Goal: Manage account settings

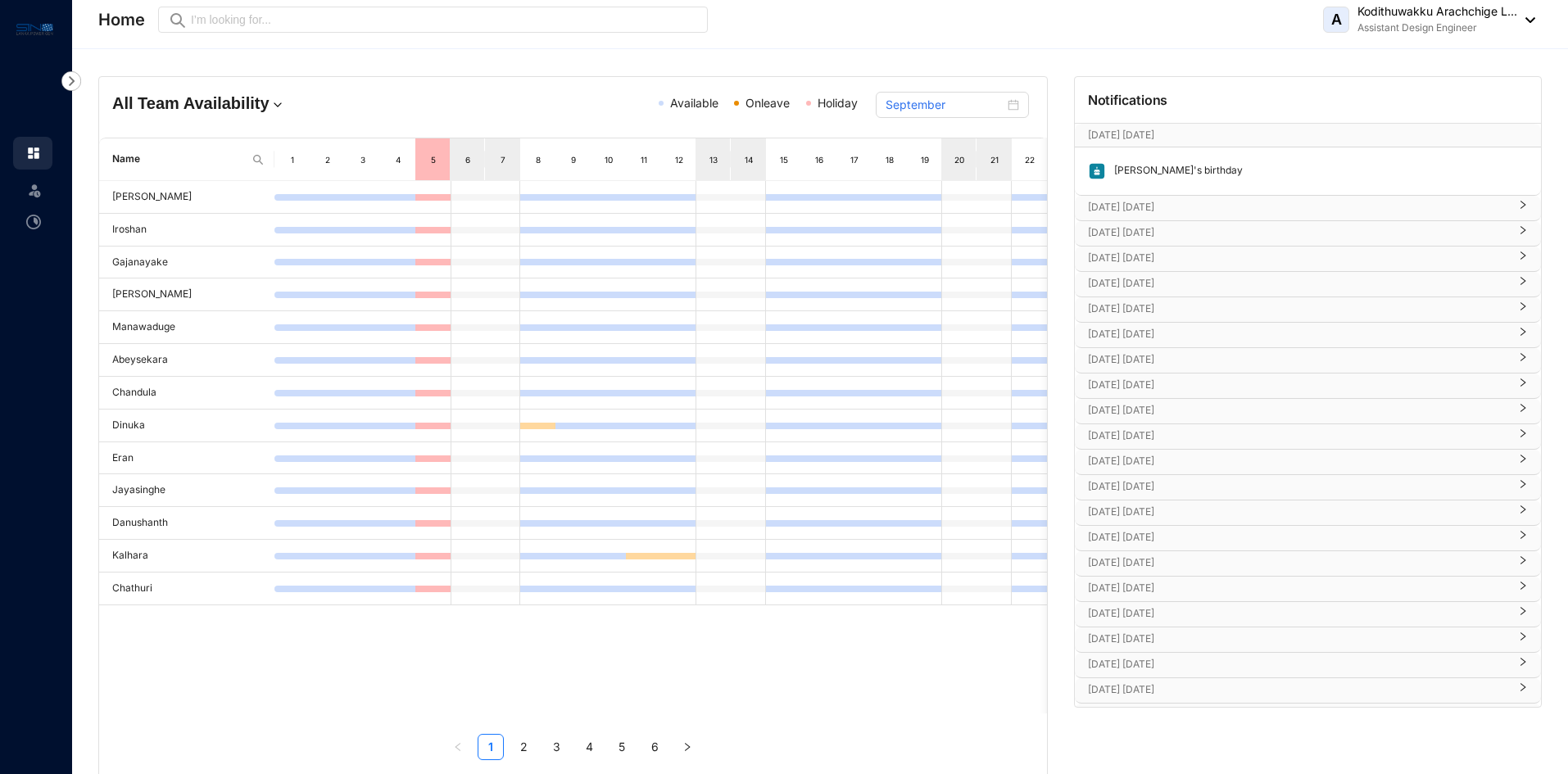
click at [1149, 203] on p "[DATE] [DATE]" at bounding box center [1298, 207] width 421 height 17
click at [1182, 277] on p "[DATE] [DATE]" at bounding box center [1298, 281] width 421 height 17
click at [1184, 358] on p "[DATE] [DATE]" at bounding box center [1298, 354] width 421 height 17
click at [1181, 267] on p "[DATE] [DATE]" at bounding box center [1298, 264] width 421 height 17
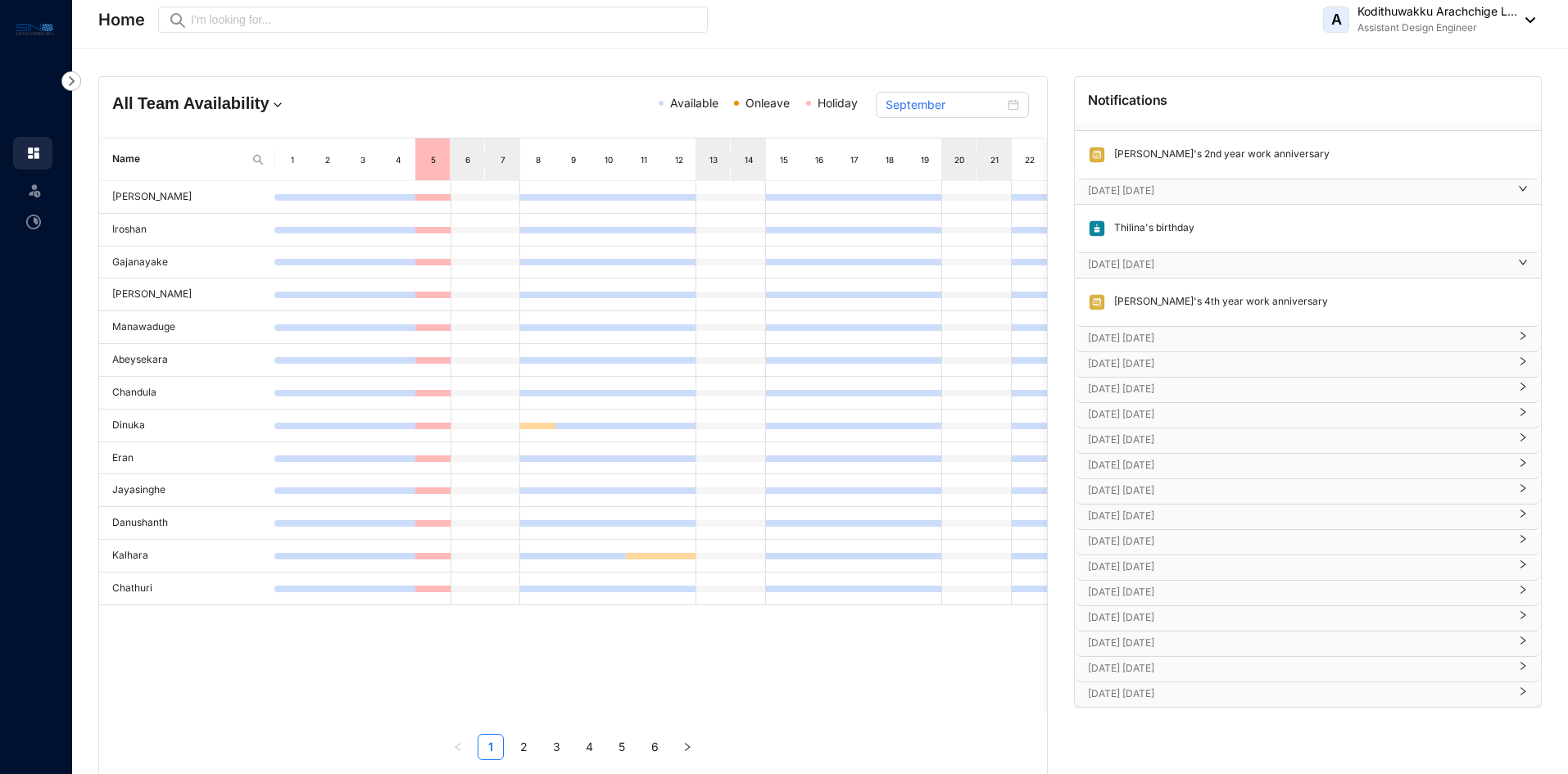
click at [1179, 331] on p "[DATE] [DATE]" at bounding box center [1298, 338] width 421 height 17
click at [1169, 415] on p "[DATE] [DATE]" at bounding box center [1298, 412] width 421 height 17
click at [1170, 486] on p "[DATE] [DATE]" at bounding box center [1298, 485] width 421 height 17
click at [1308, 554] on p "[DATE] [DATE]" at bounding box center [1298, 560] width 421 height 17
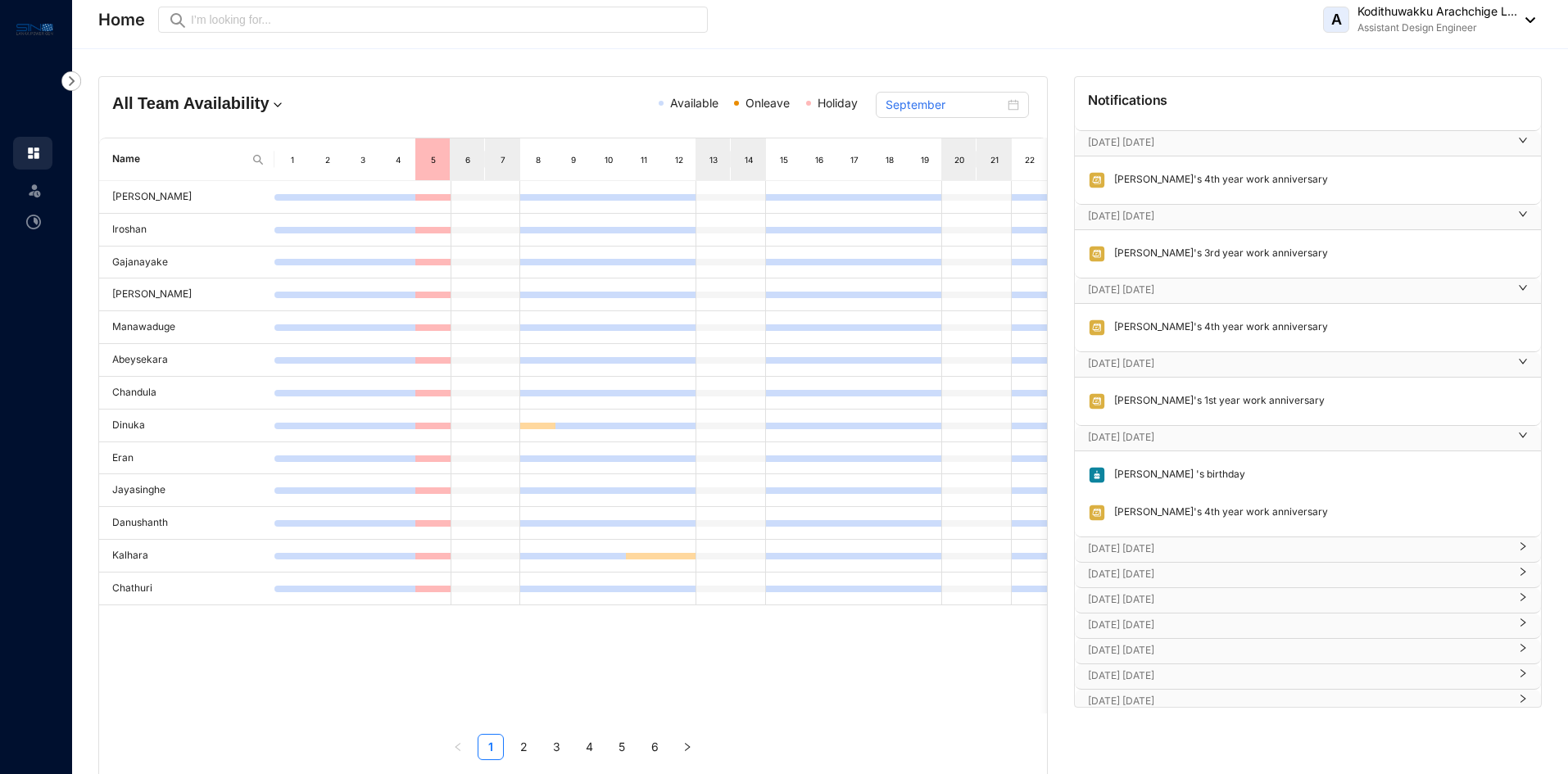
scroll to position [327, 0]
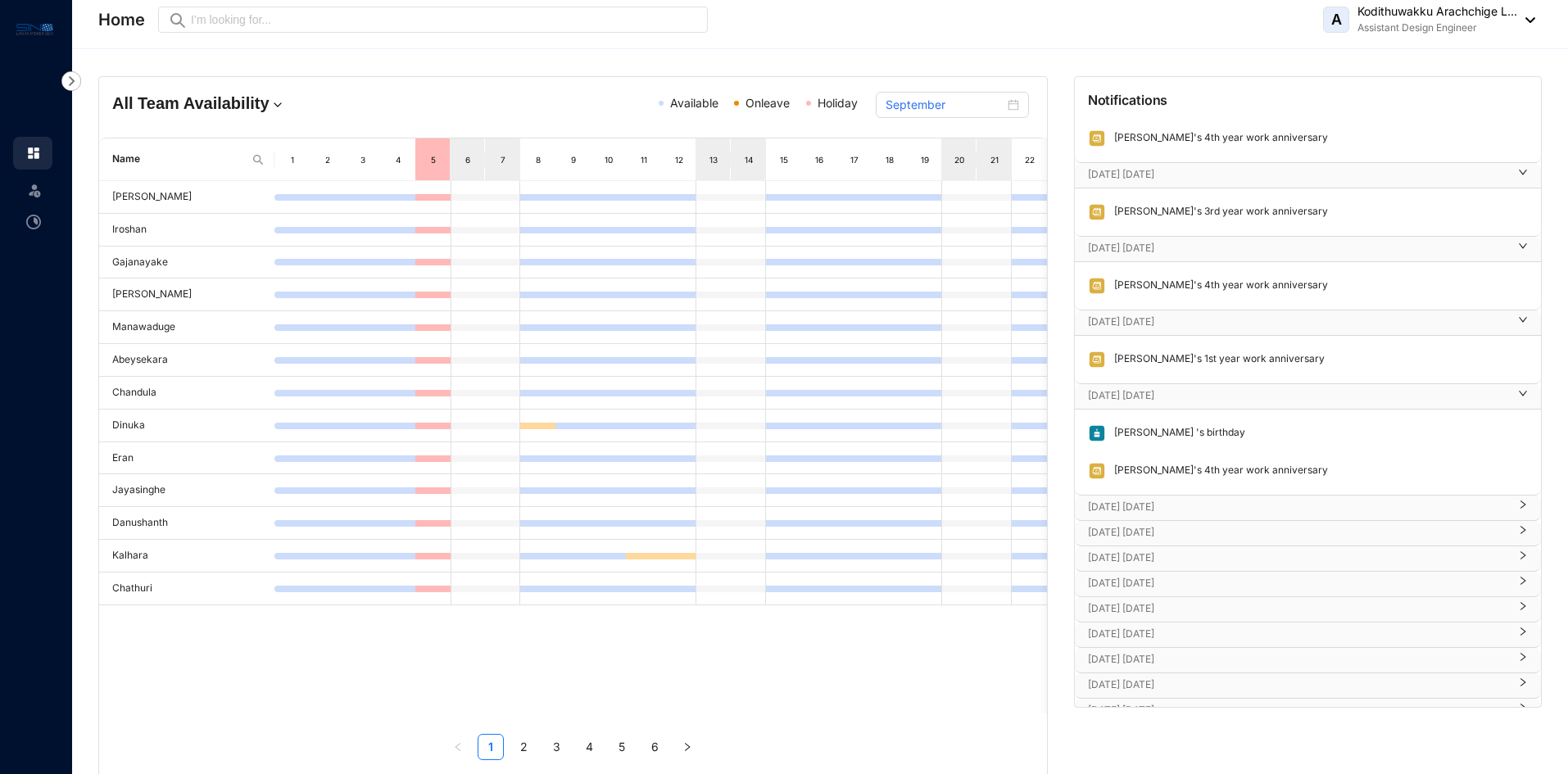
click at [1266, 505] on p "[DATE] [DATE]" at bounding box center [1298, 507] width 421 height 17
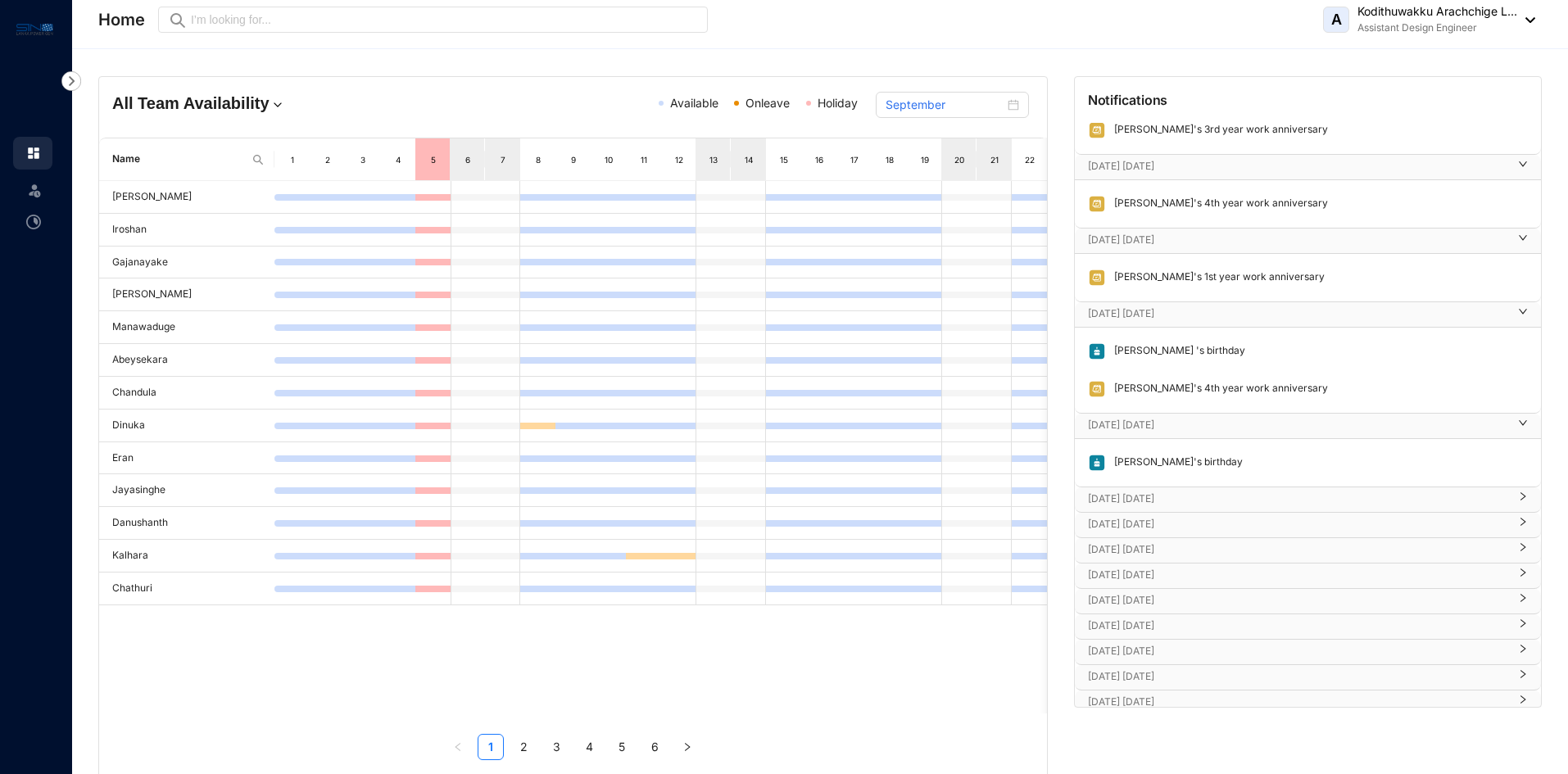
click at [1190, 500] on p "[DATE] [DATE]" at bounding box center [1298, 499] width 421 height 17
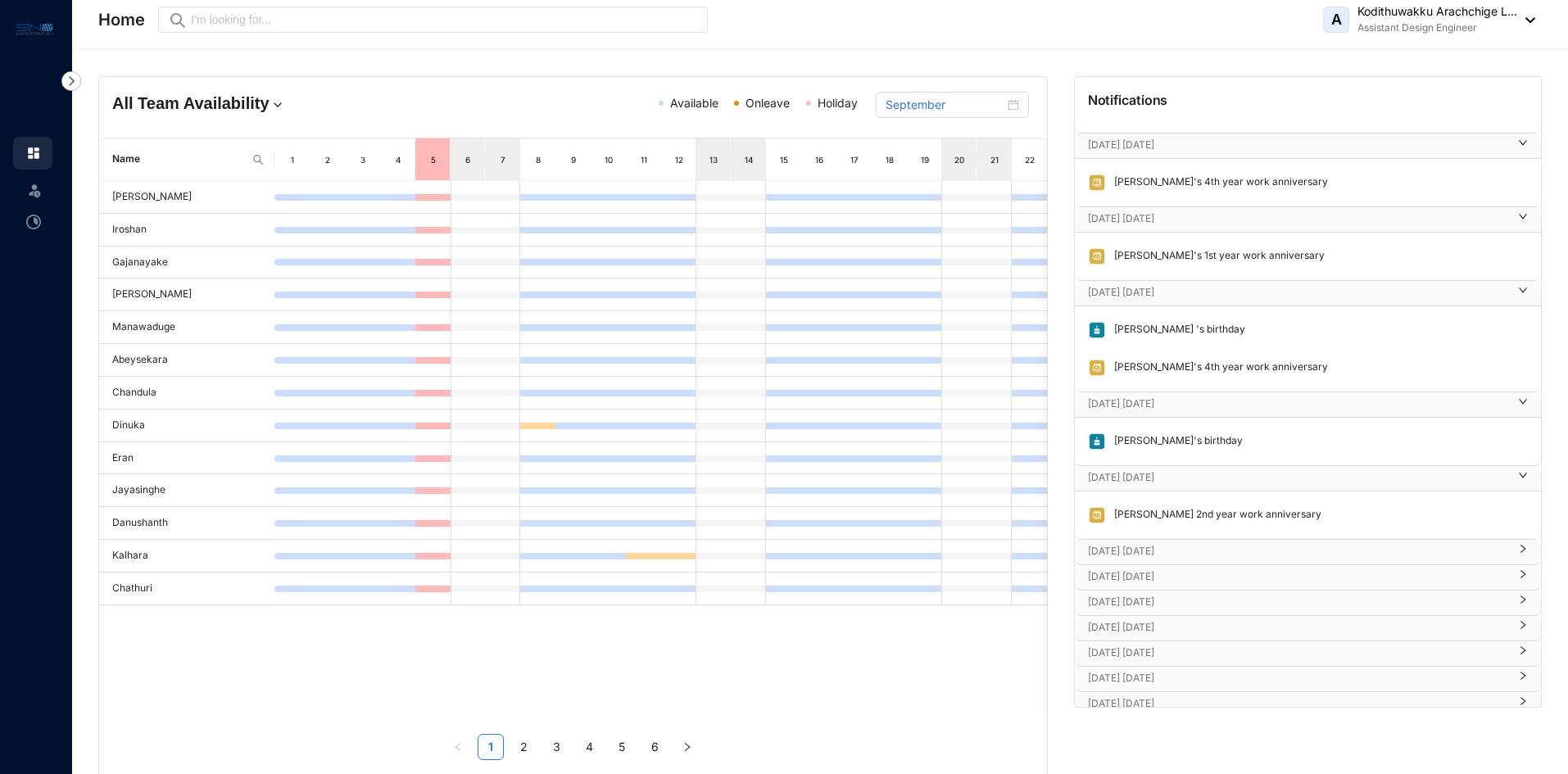
scroll to position [491, 0]
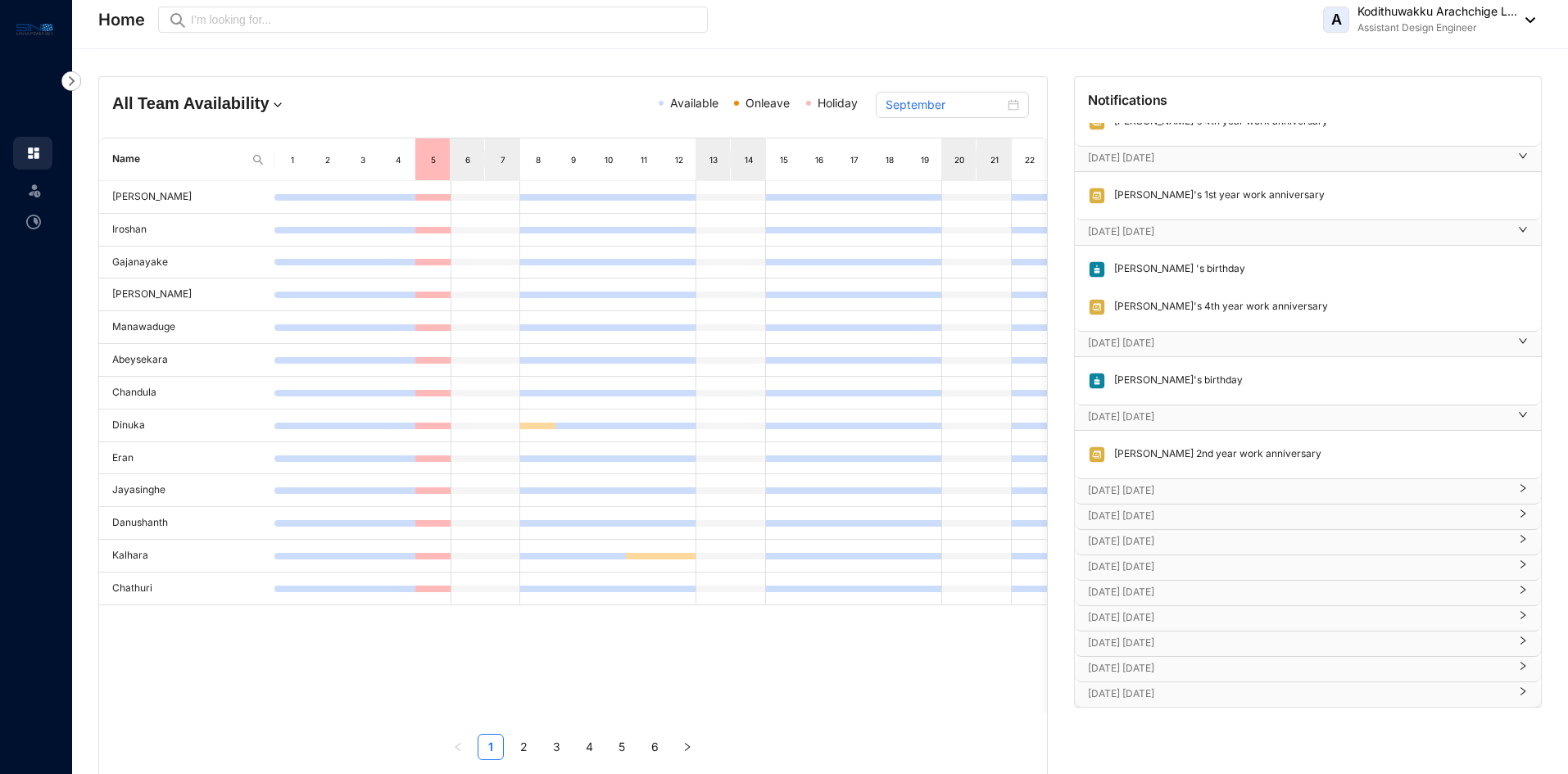
click at [1196, 492] on p "[DATE] [DATE]" at bounding box center [1298, 490] width 421 height 17
click at [1182, 563] on p "[DATE] [DATE]" at bounding box center [1298, 565] width 421 height 17
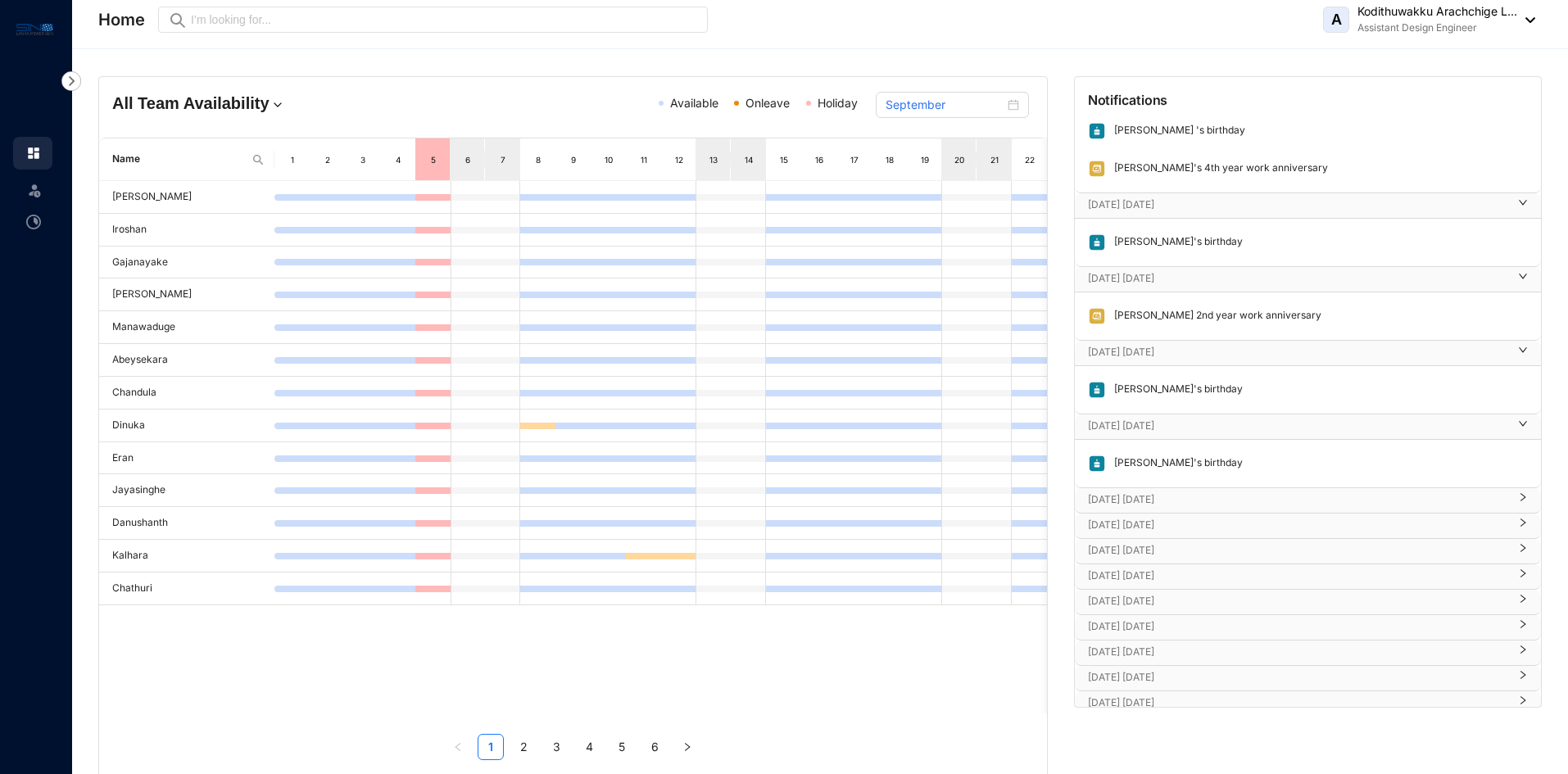
scroll to position [656, 0]
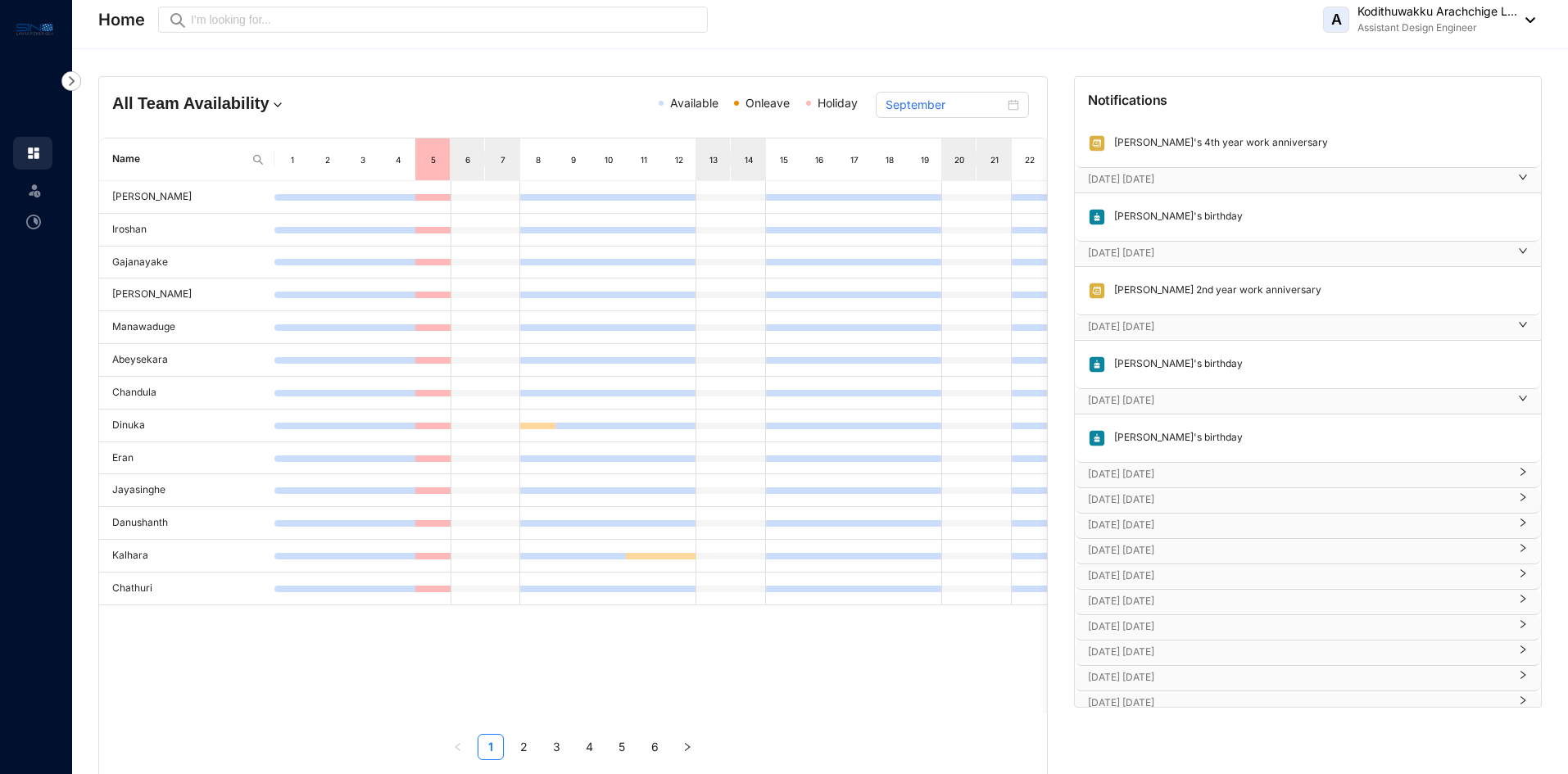
click at [1175, 475] on p "[DATE] [DATE]" at bounding box center [1298, 474] width 421 height 17
click at [1175, 541] on p "[DATE] [DATE]" at bounding box center [1298, 548] width 421 height 17
click at [1216, 613] on div "[DATE] [DATE]" at bounding box center [1308, 622] width 466 height 25
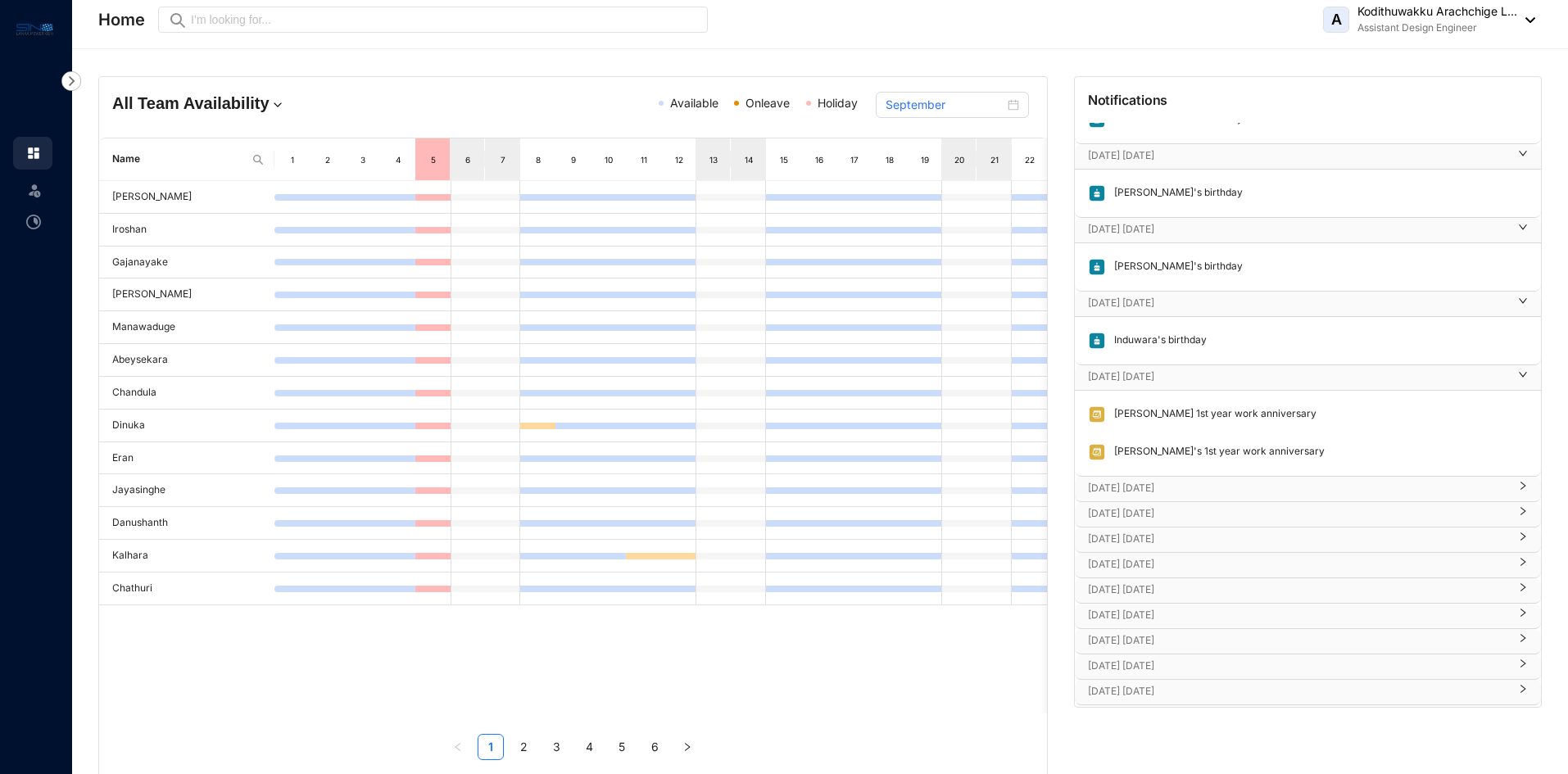
scroll to position [901, 0]
click at [1202, 492] on p "[DATE] [DATE]" at bounding box center [1298, 487] width 421 height 17
click at [1196, 564] on p "[DATE] [DATE]" at bounding box center [1298, 561] width 421 height 17
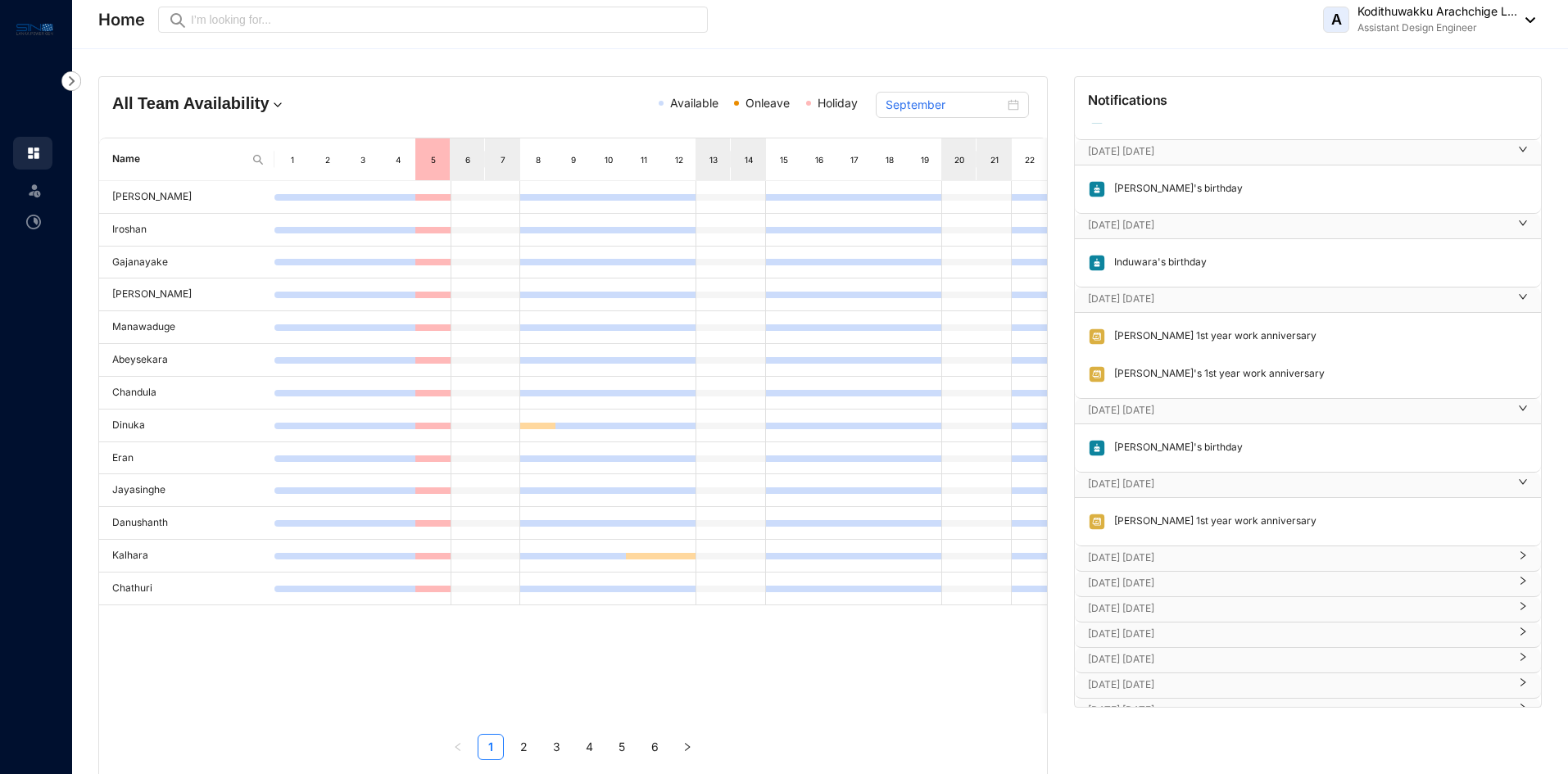
scroll to position [1065, 0]
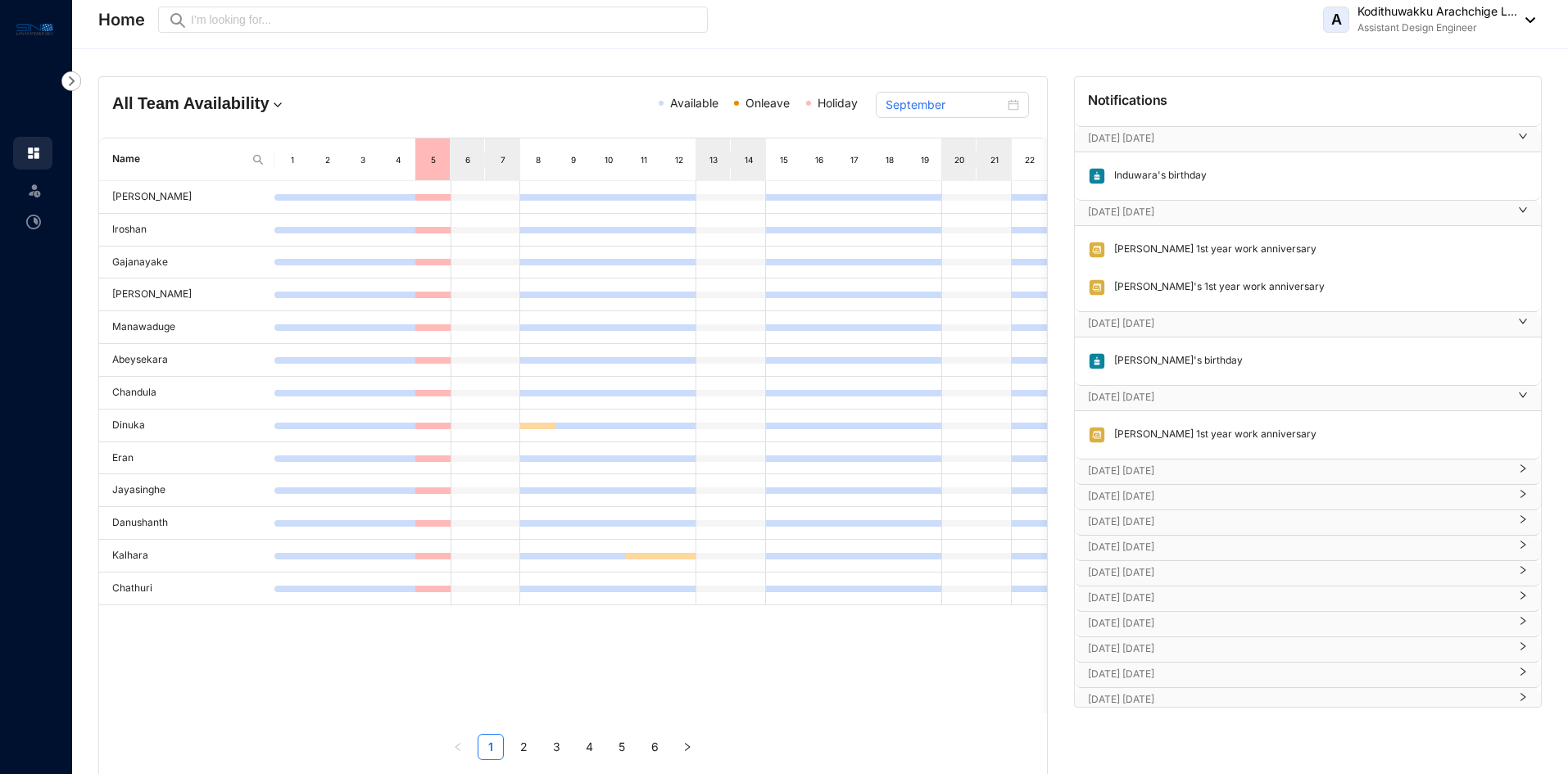
click at [1177, 469] on p "[DATE] [DATE]" at bounding box center [1298, 470] width 421 height 17
click at [1165, 550] on p "[DATE] [DATE]" at bounding box center [1298, 545] width 421 height 17
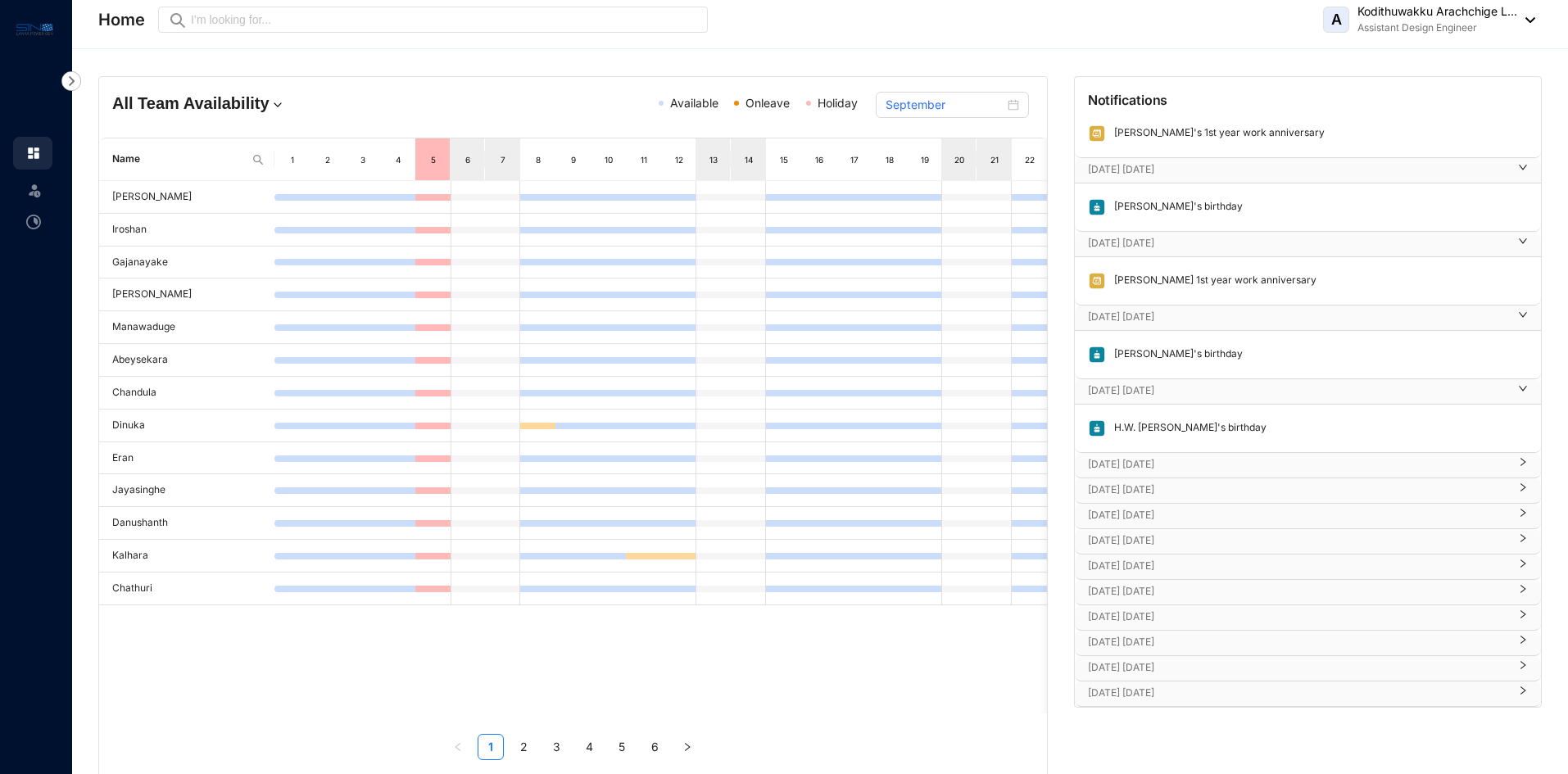
click at [1177, 464] on p "[DATE] [DATE]" at bounding box center [1298, 464] width 421 height 17
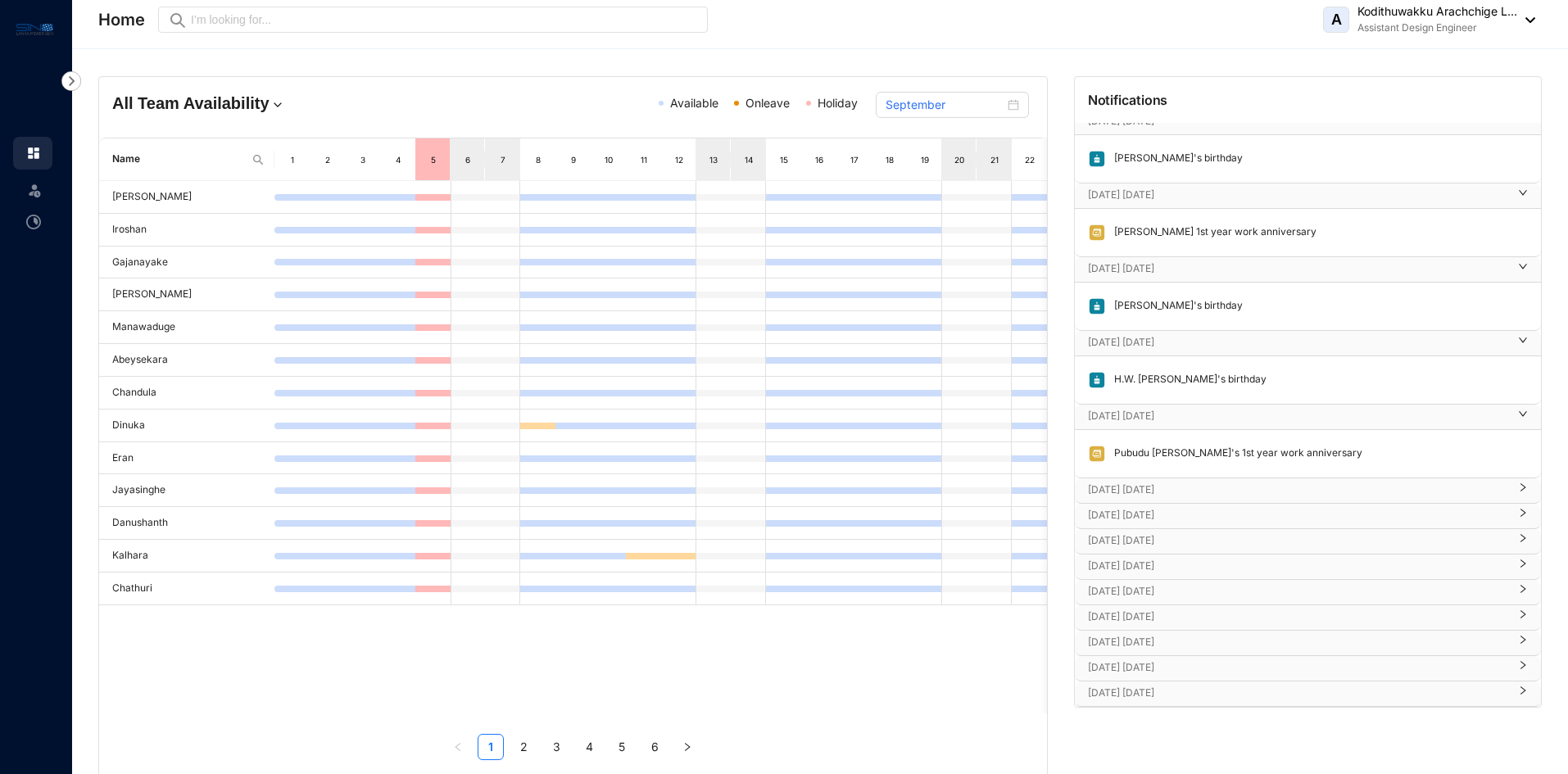
click at [1194, 489] on p "[DATE] [DATE]" at bounding box center [1298, 489] width 421 height 17
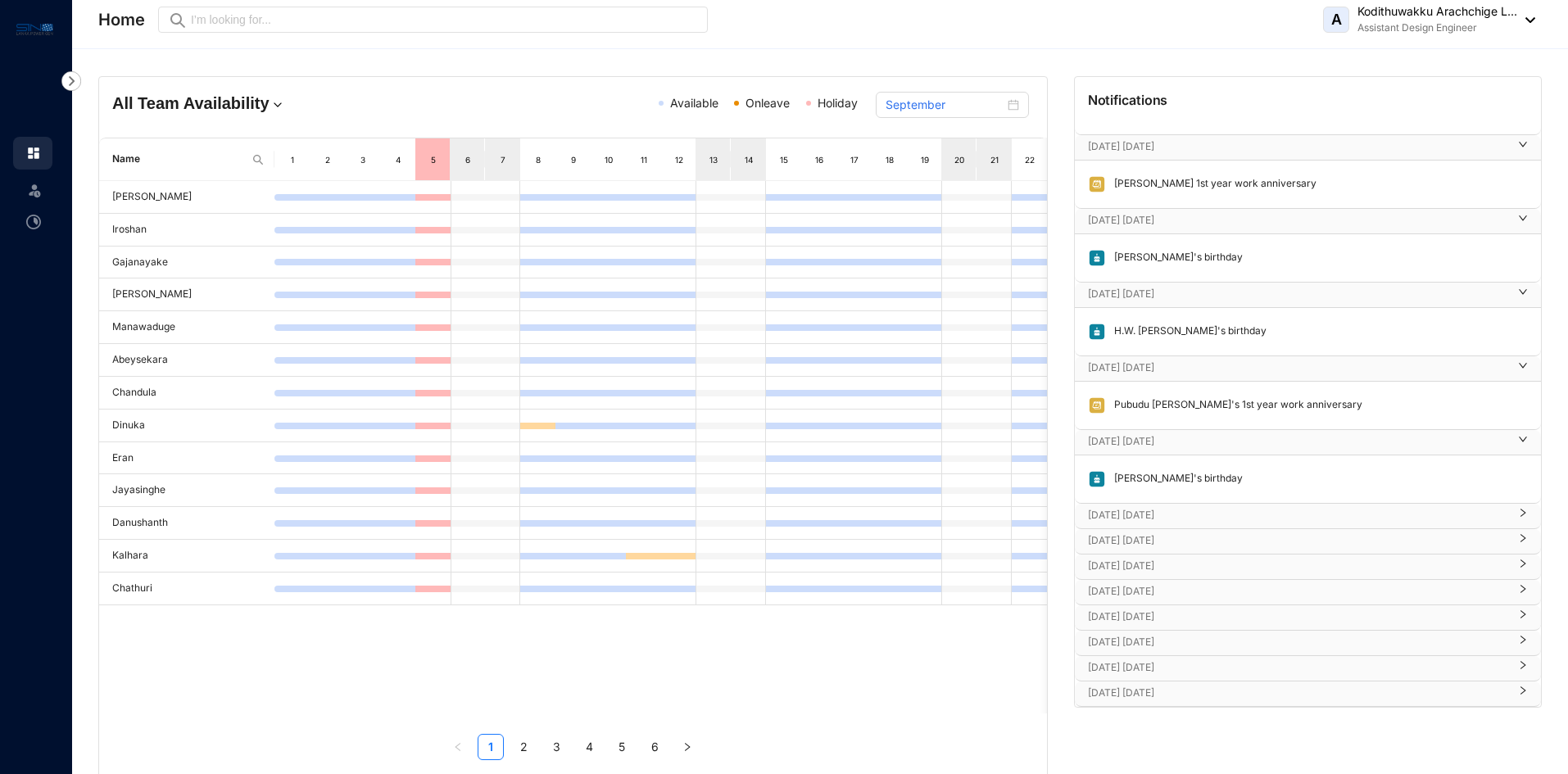
click at [1180, 513] on p "[DATE] [DATE]" at bounding box center [1298, 515] width 421 height 17
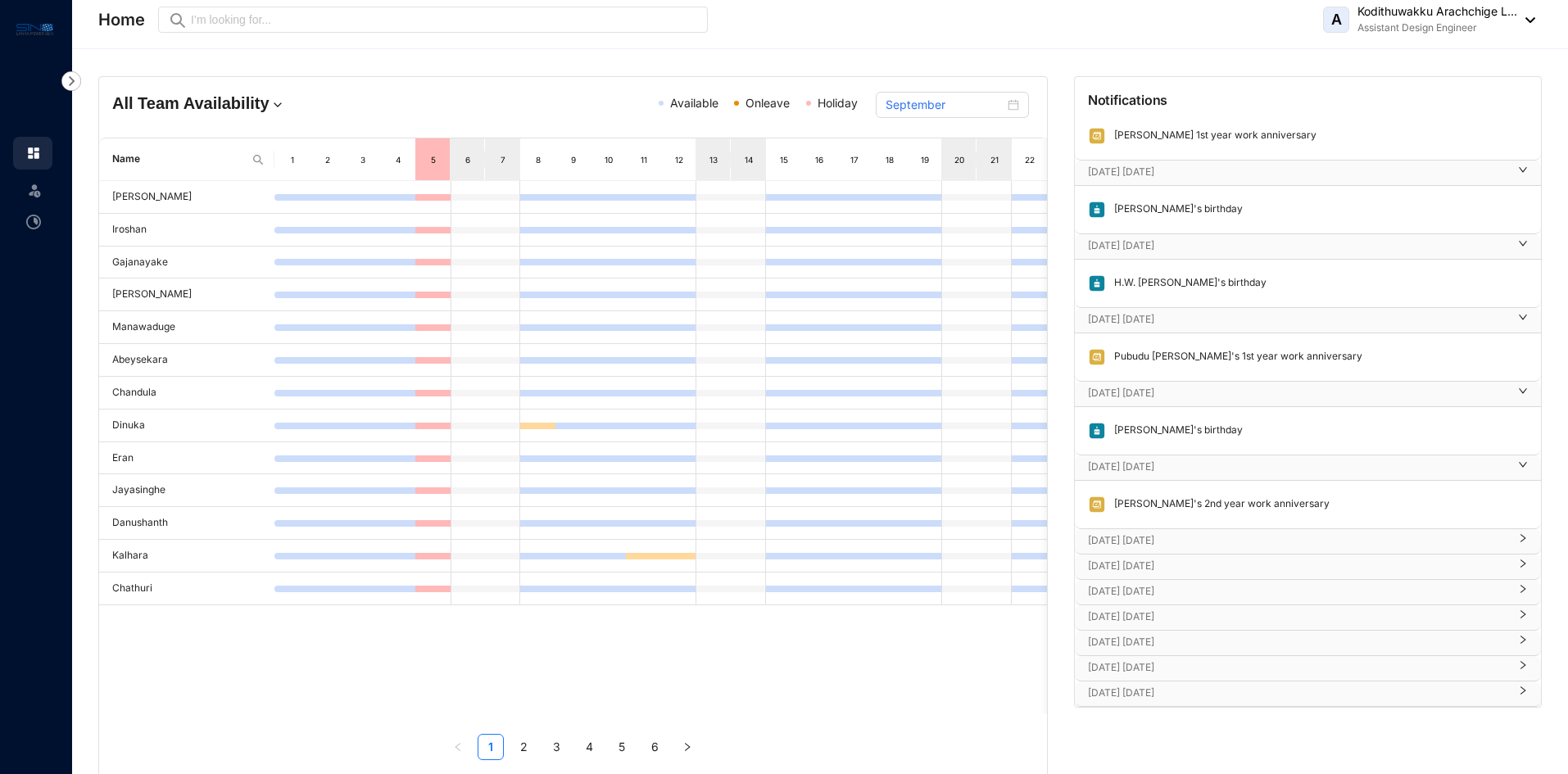
click at [1172, 537] on p "[DATE] [DATE]" at bounding box center [1298, 541] width 421 height 17
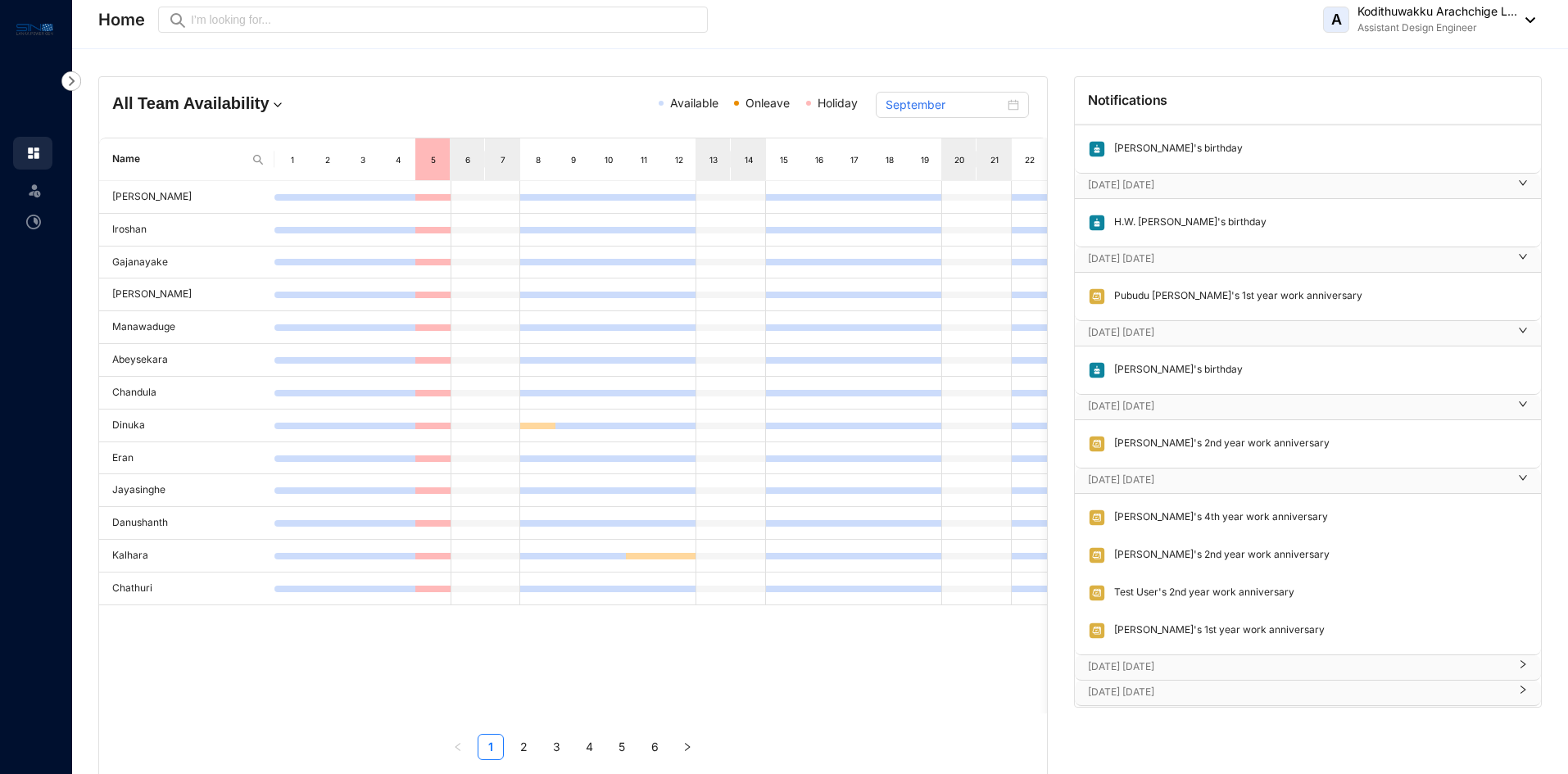
scroll to position [1525, 0]
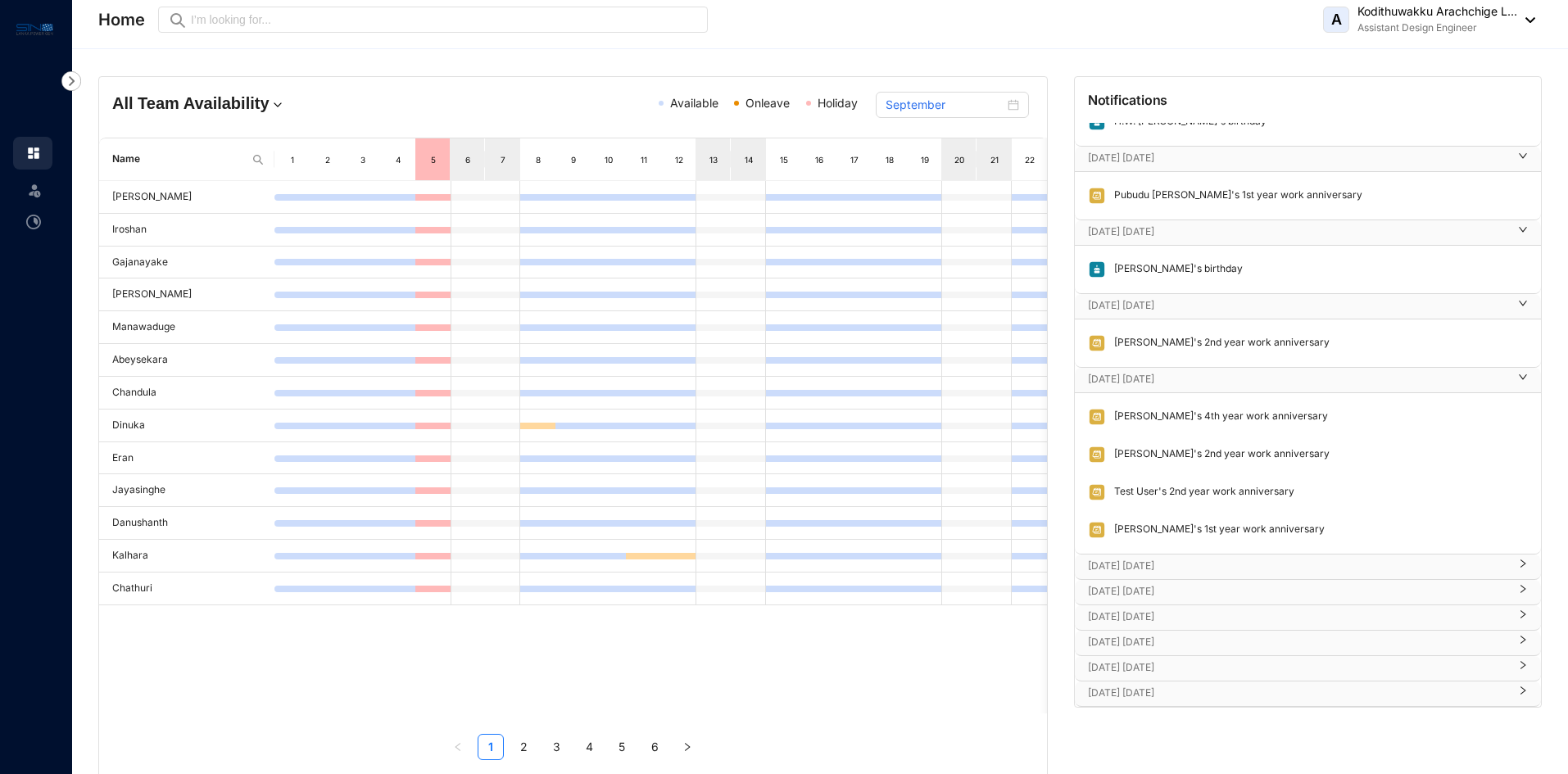
click at [1168, 562] on p "[DATE] [DATE]" at bounding box center [1298, 566] width 421 height 17
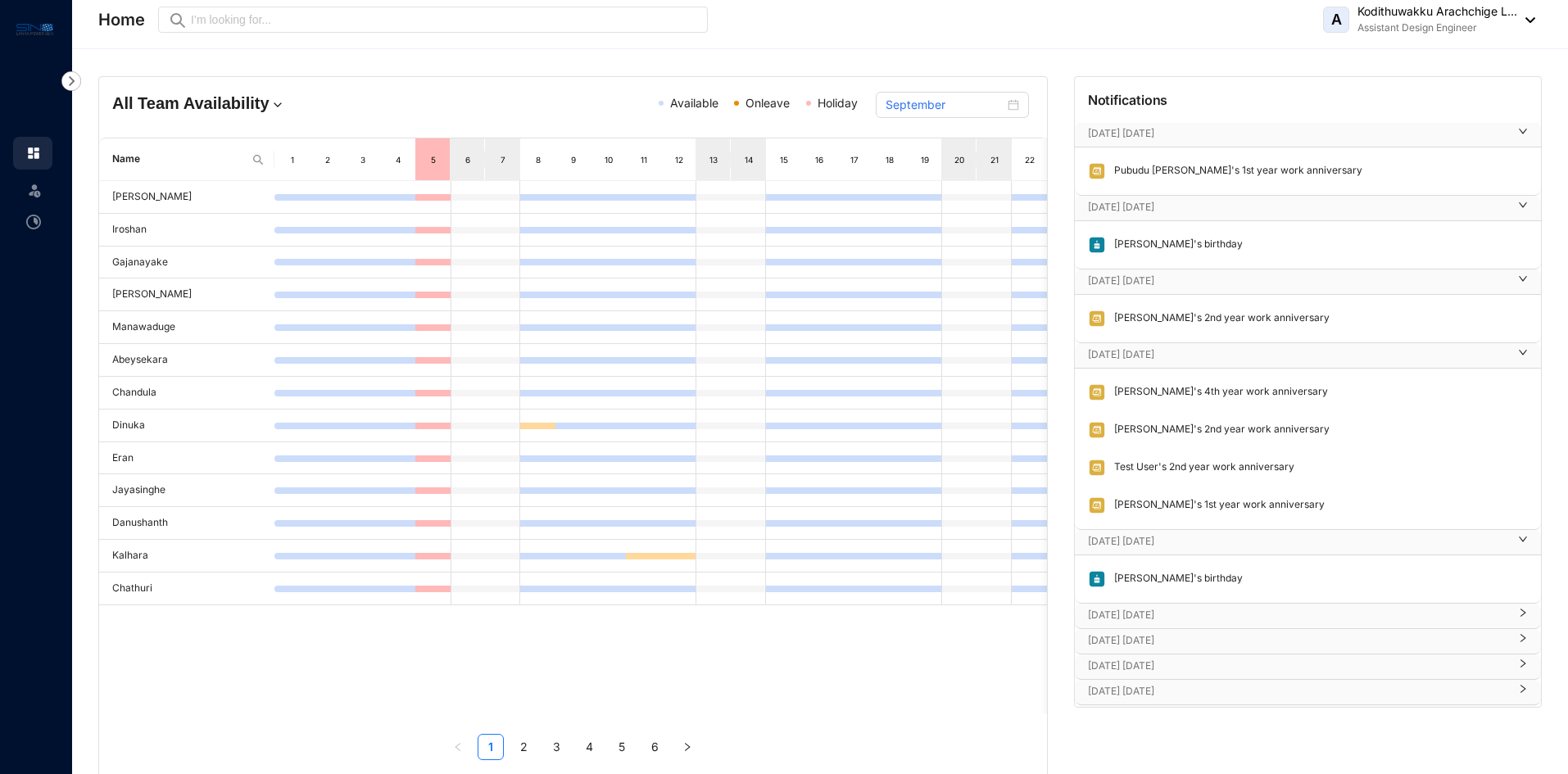
scroll to position [1574, 0]
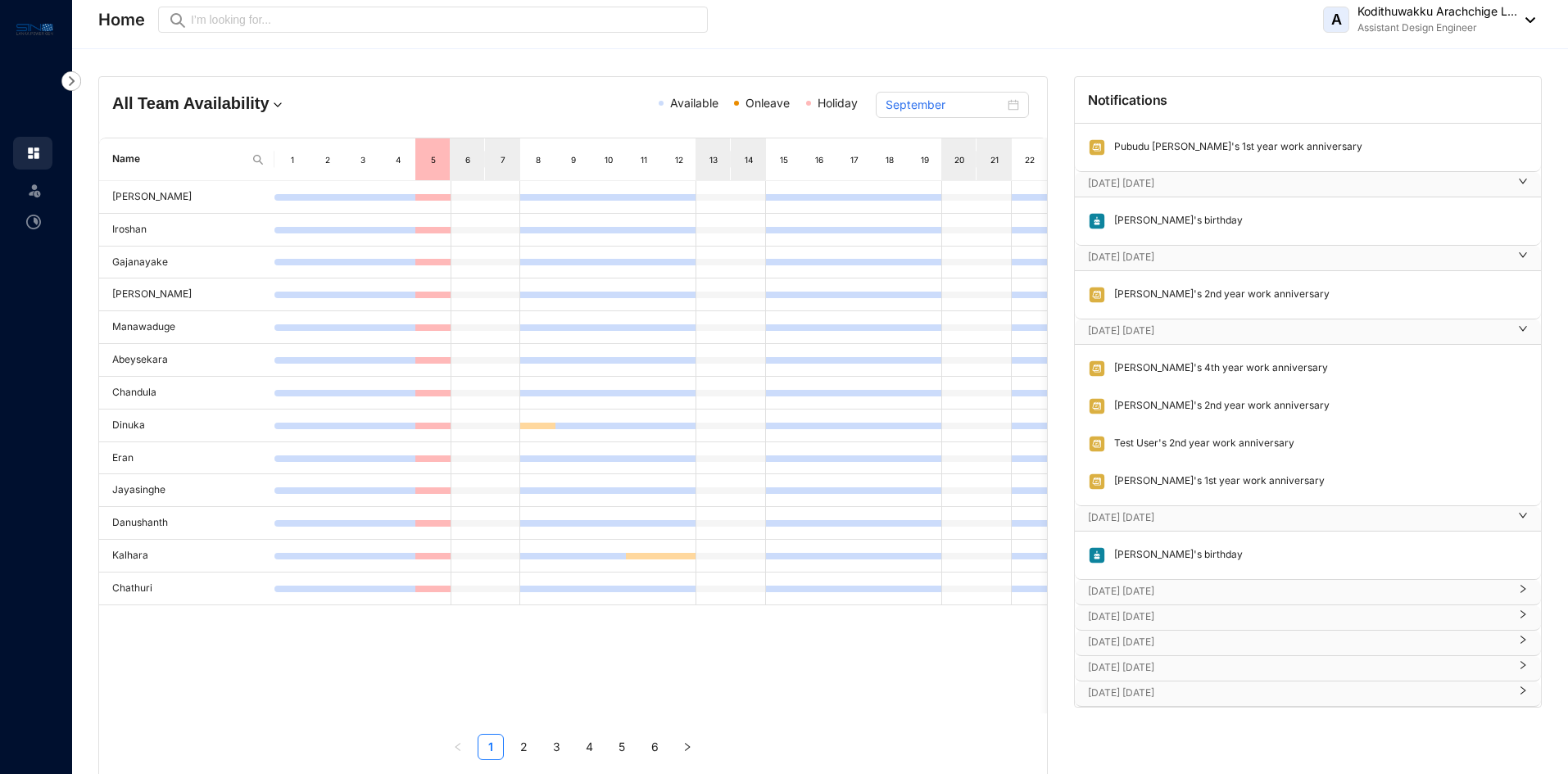
click at [1153, 594] on p "[DATE] [DATE]" at bounding box center [1298, 591] width 421 height 17
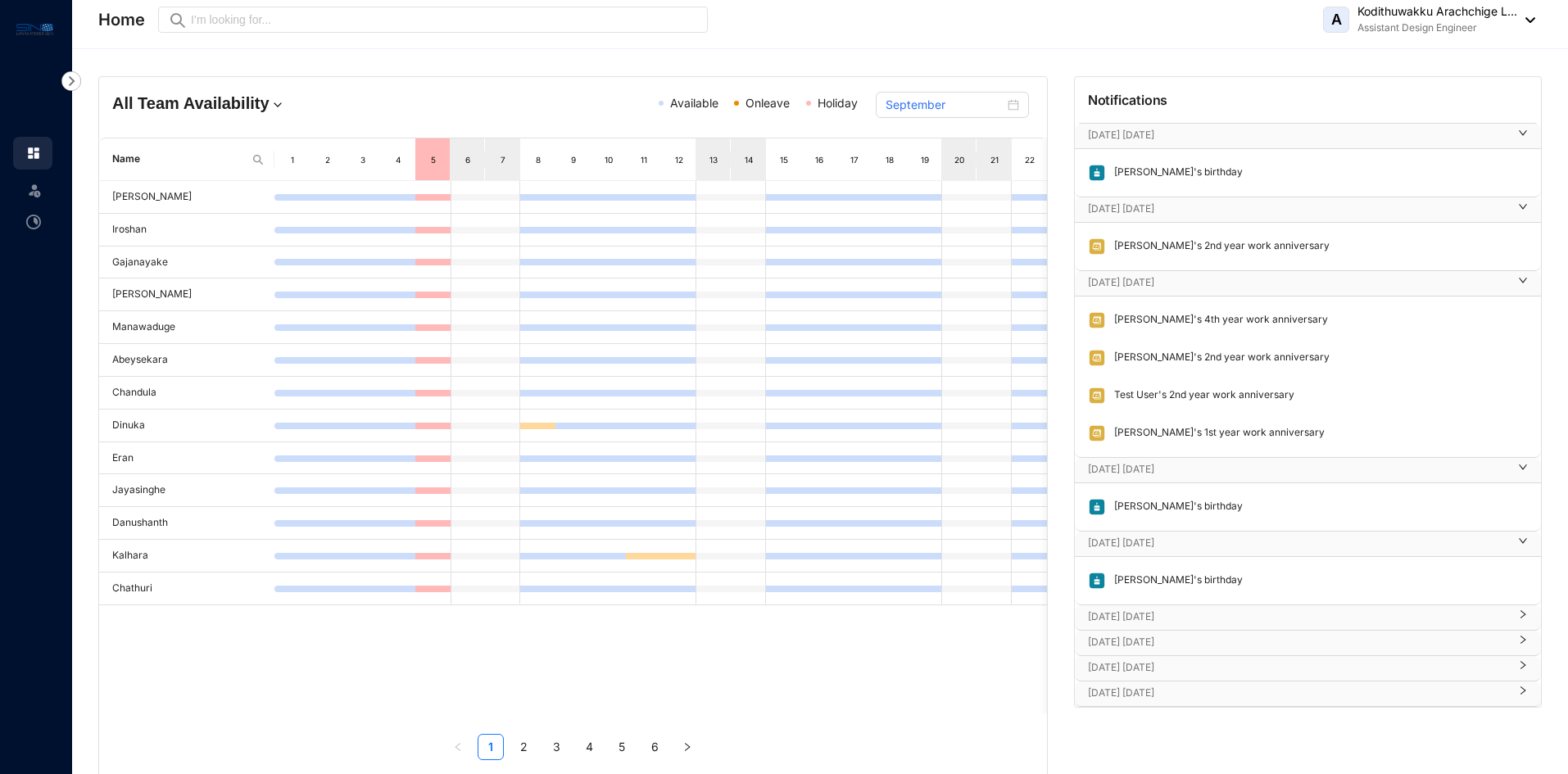
click at [1160, 616] on p "[DATE] [DATE]" at bounding box center [1298, 616] width 421 height 17
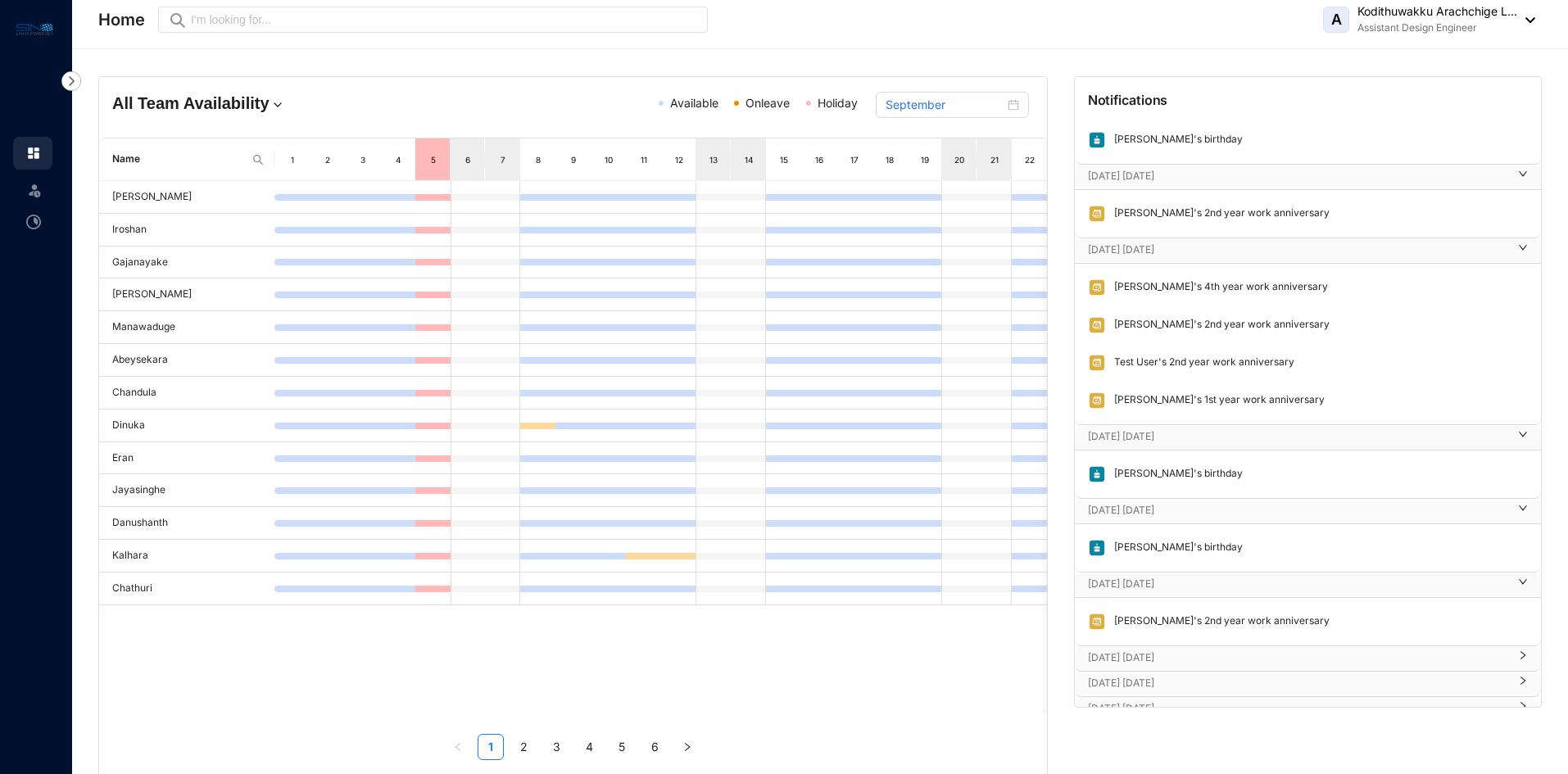
scroll to position [1670, 0]
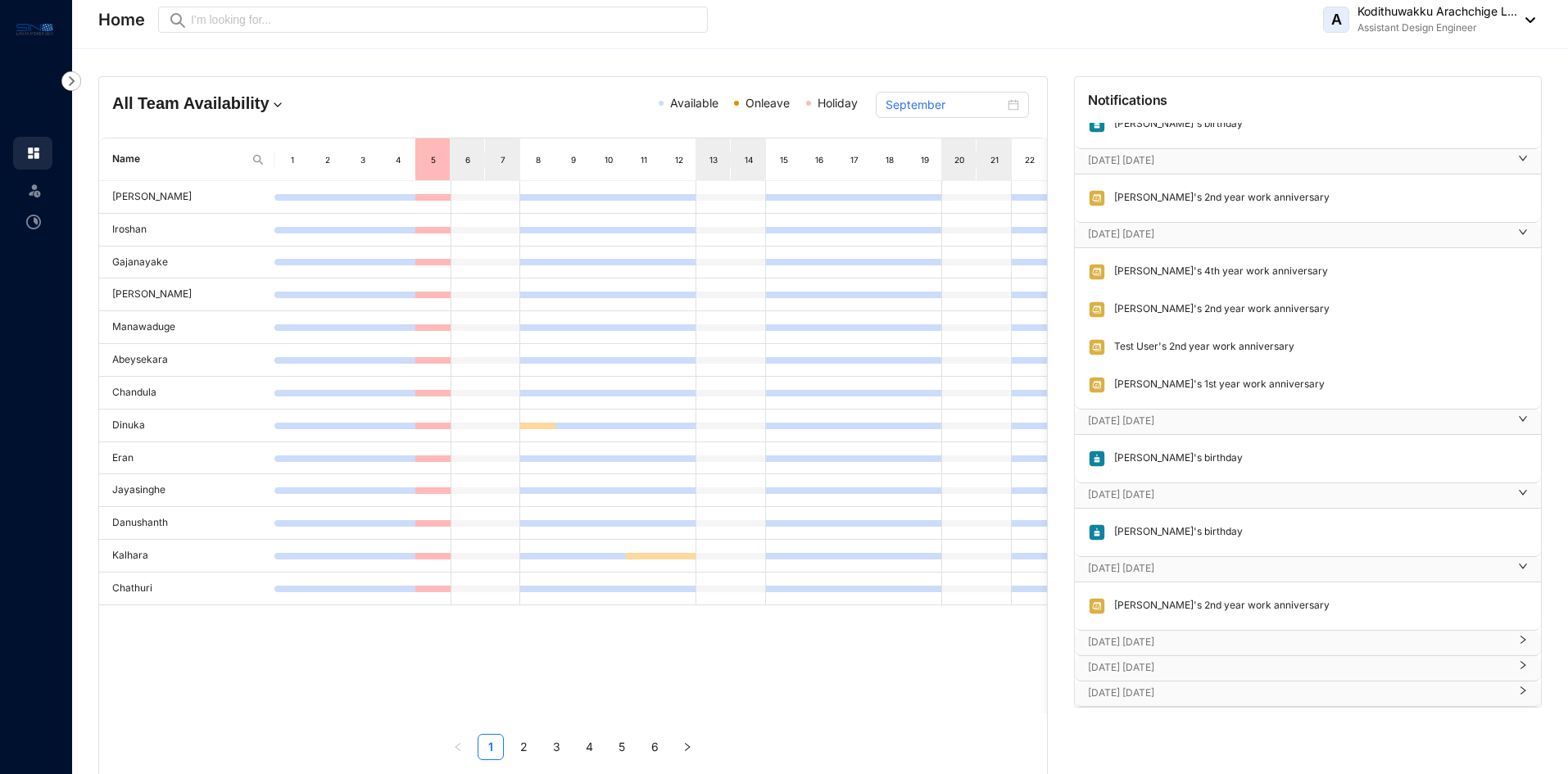
click at [1152, 641] on p "[DATE] [DATE]" at bounding box center [1298, 642] width 421 height 17
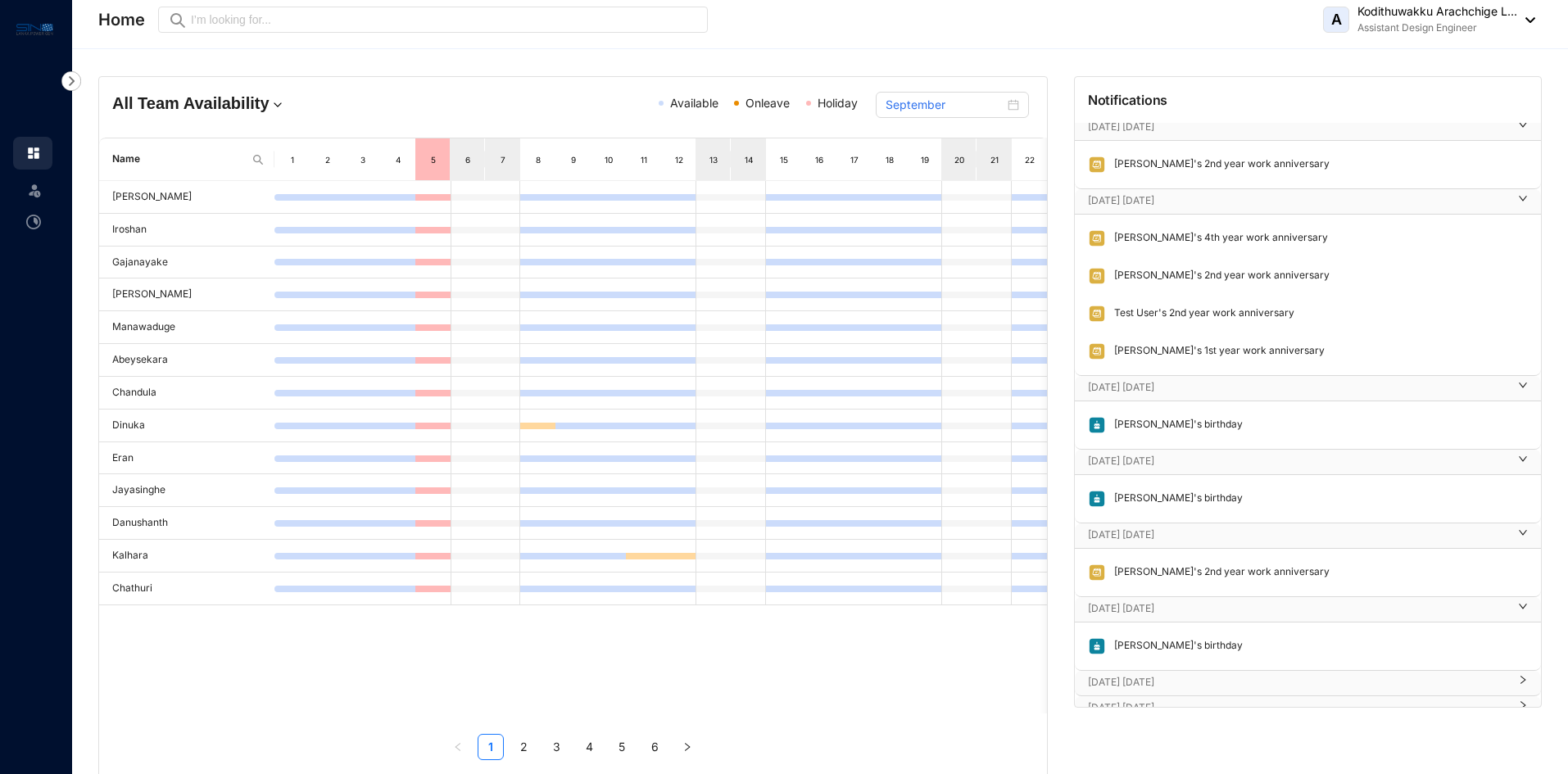
scroll to position [1719, 0]
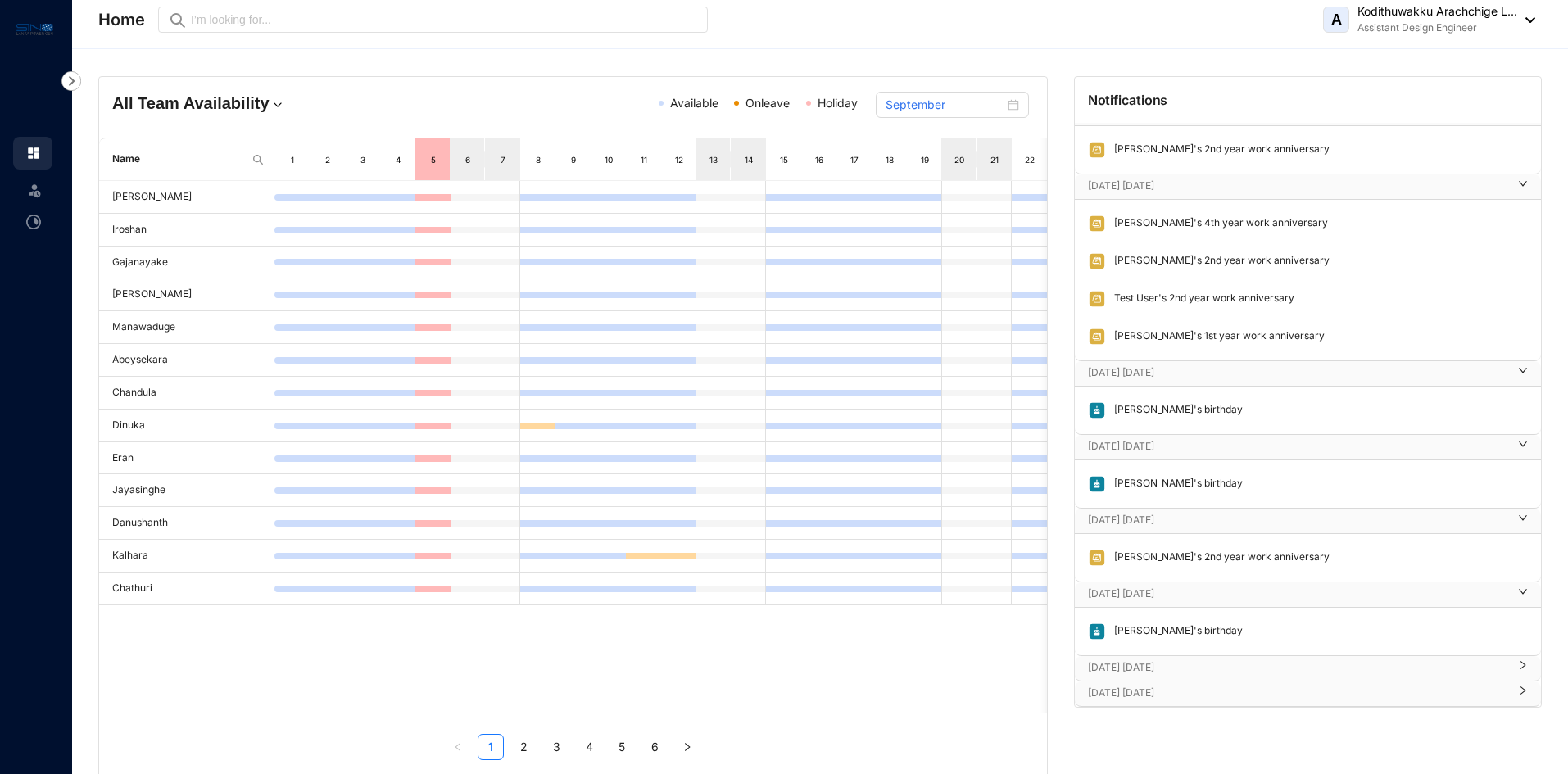
click at [1162, 666] on p "[DATE] [DATE]" at bounding box center [1298, 668] width 421 height 17
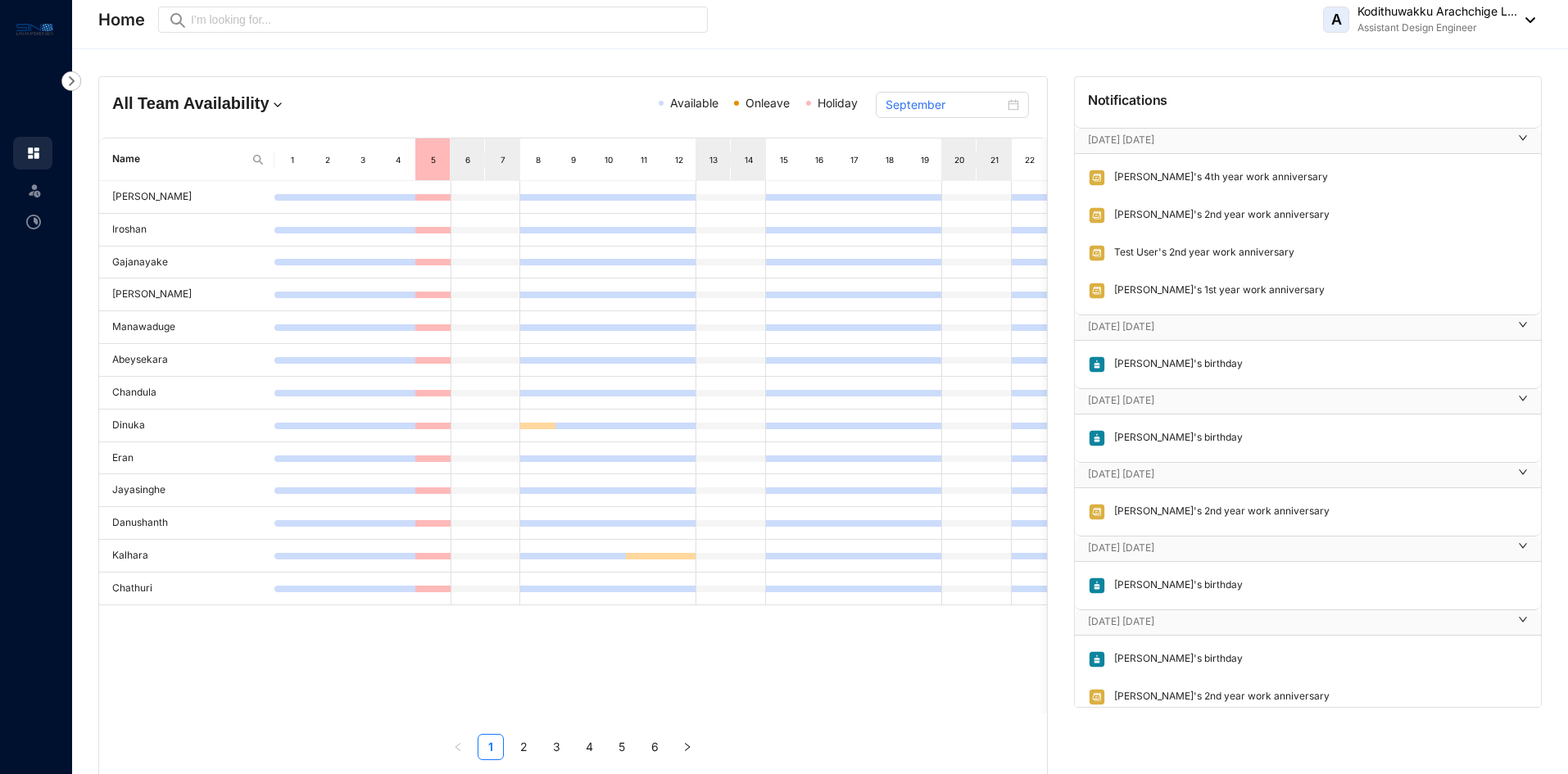
scroll to position [1805, 0]
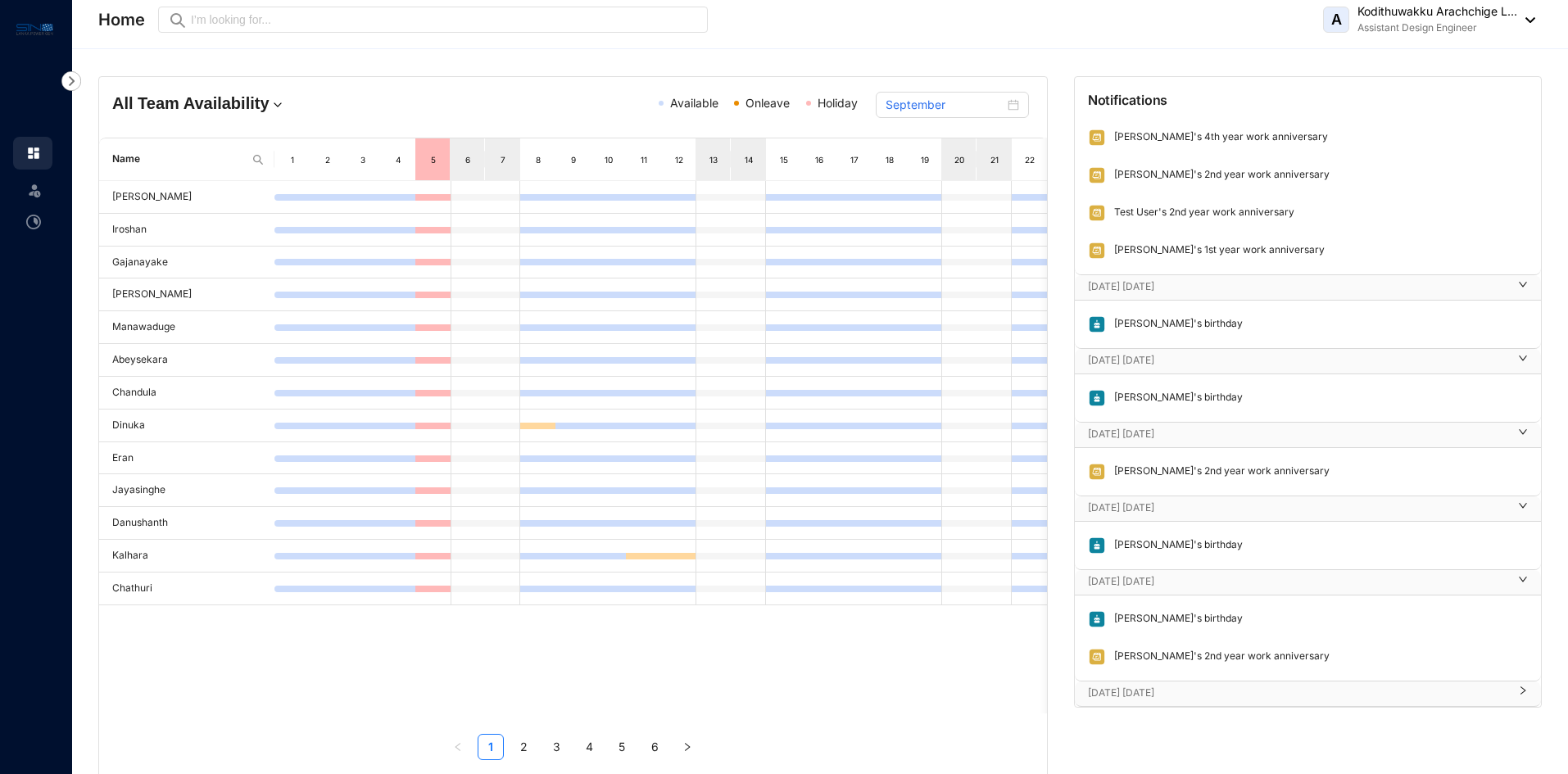
click at [1172, 683] on div "[DATE] [DATE]" at bounding box center [1308, 694] width 466 height 25
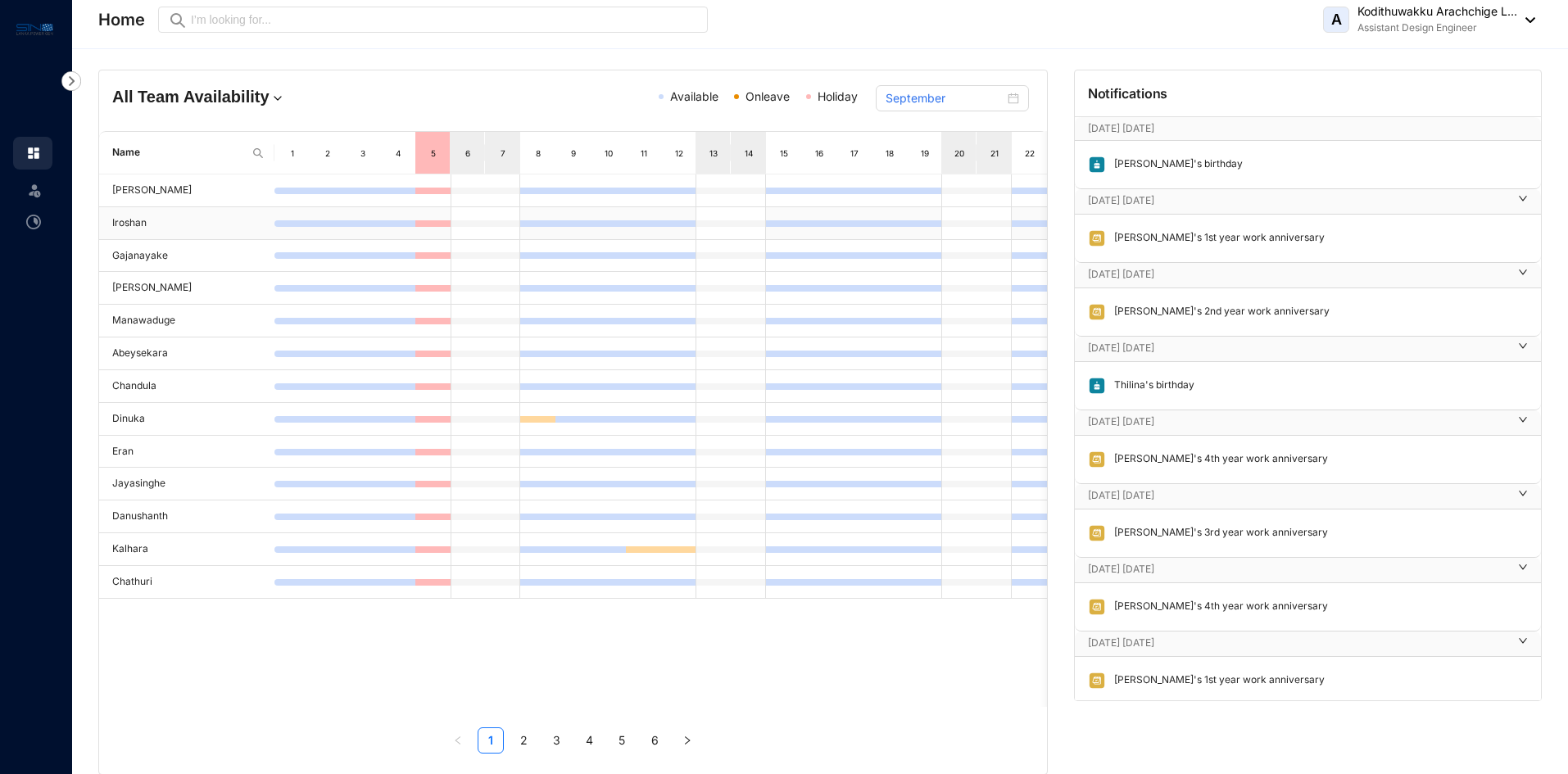
scroll to position [0, 0]
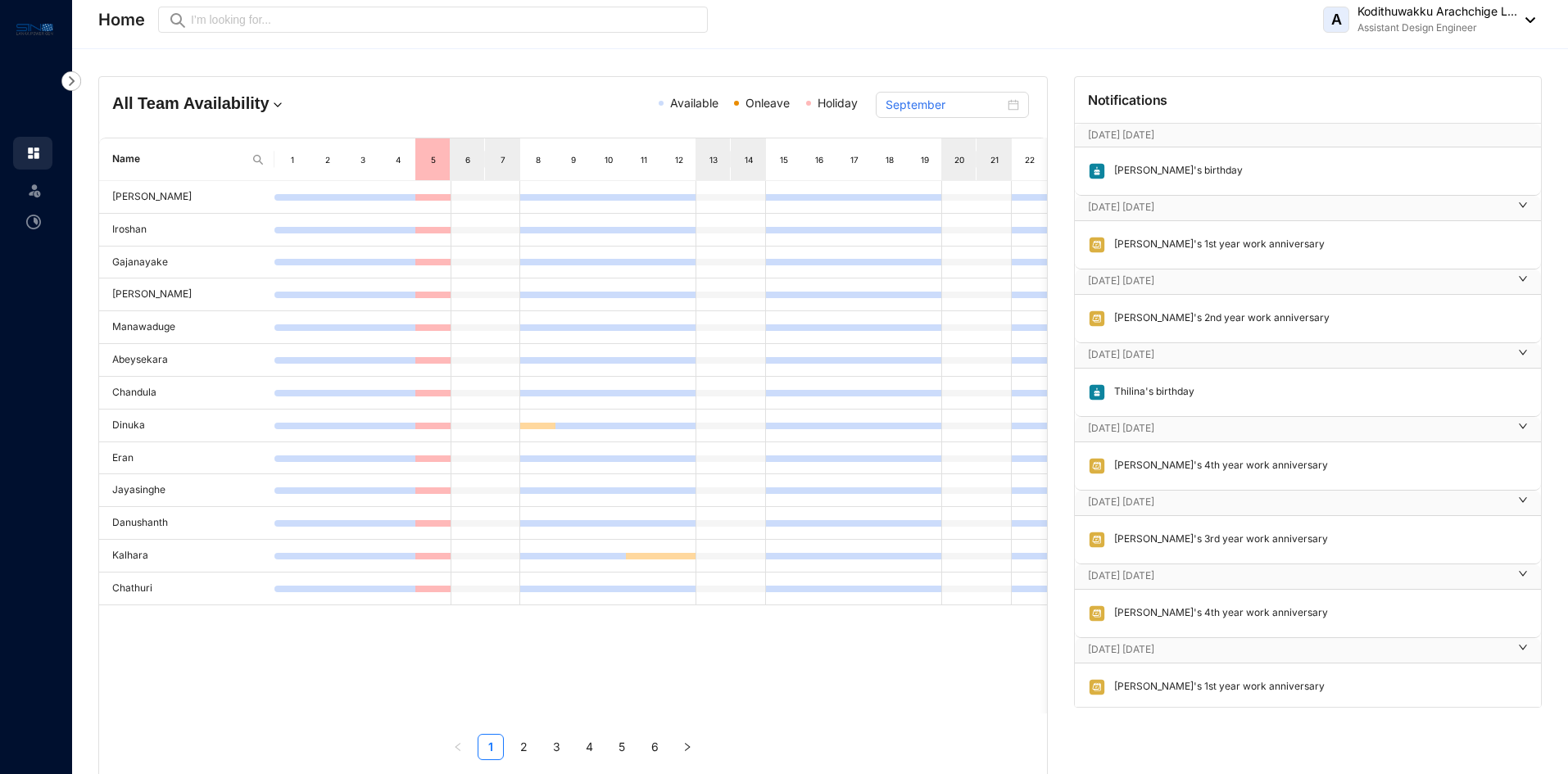
click at [72, 78] on img at bounding box center [71, 81] width 20 height 20
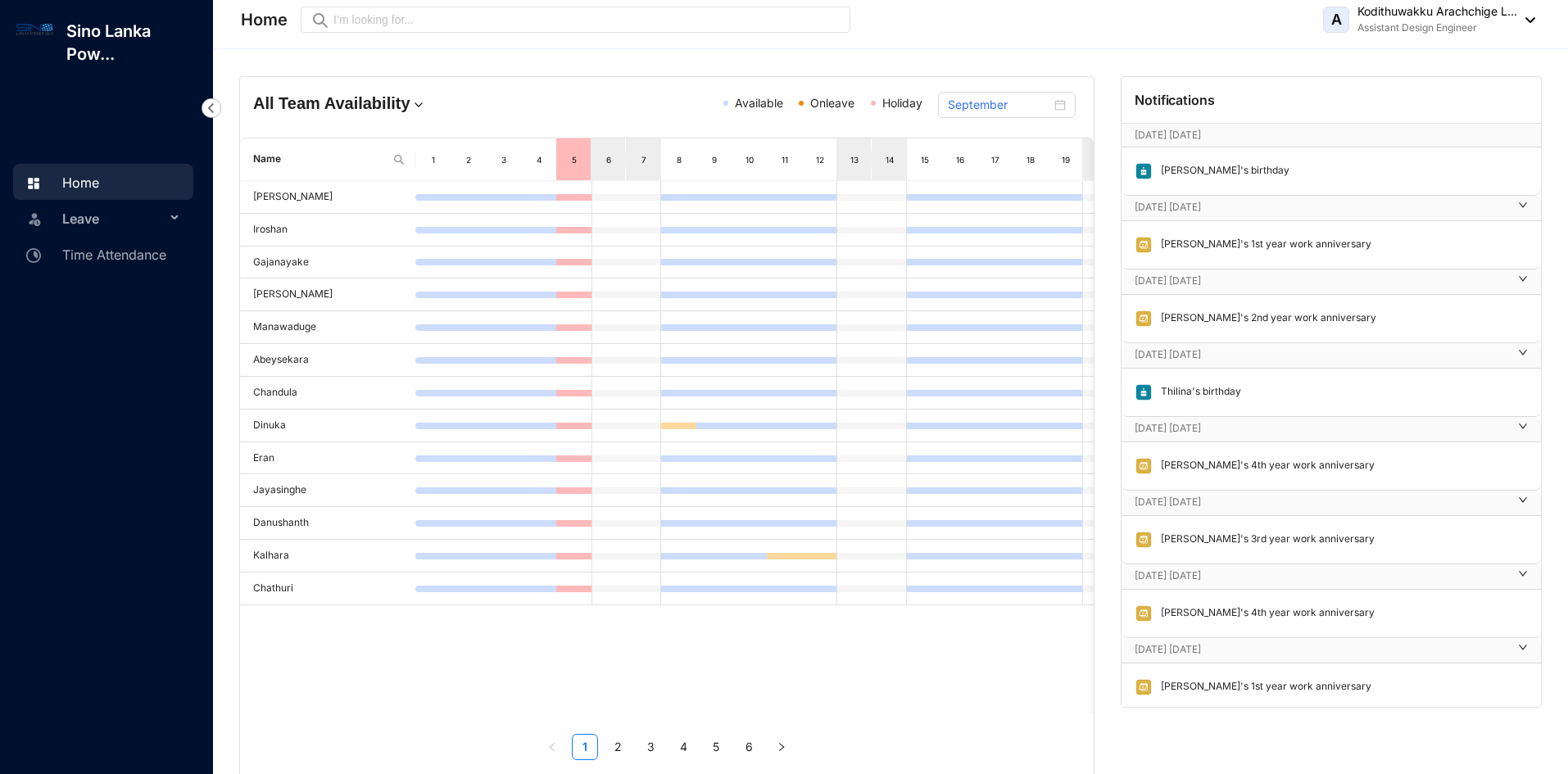
click at [94, 180] on link "Home" at bounding box center [60, 183] width 77 height 17
click at [1530, 20] on img at bounding box center [1526, 20] width 18 height 6
click at [1435, 57] on link "Profile Details" at bounding box center [1428, 58] width 186 height 17
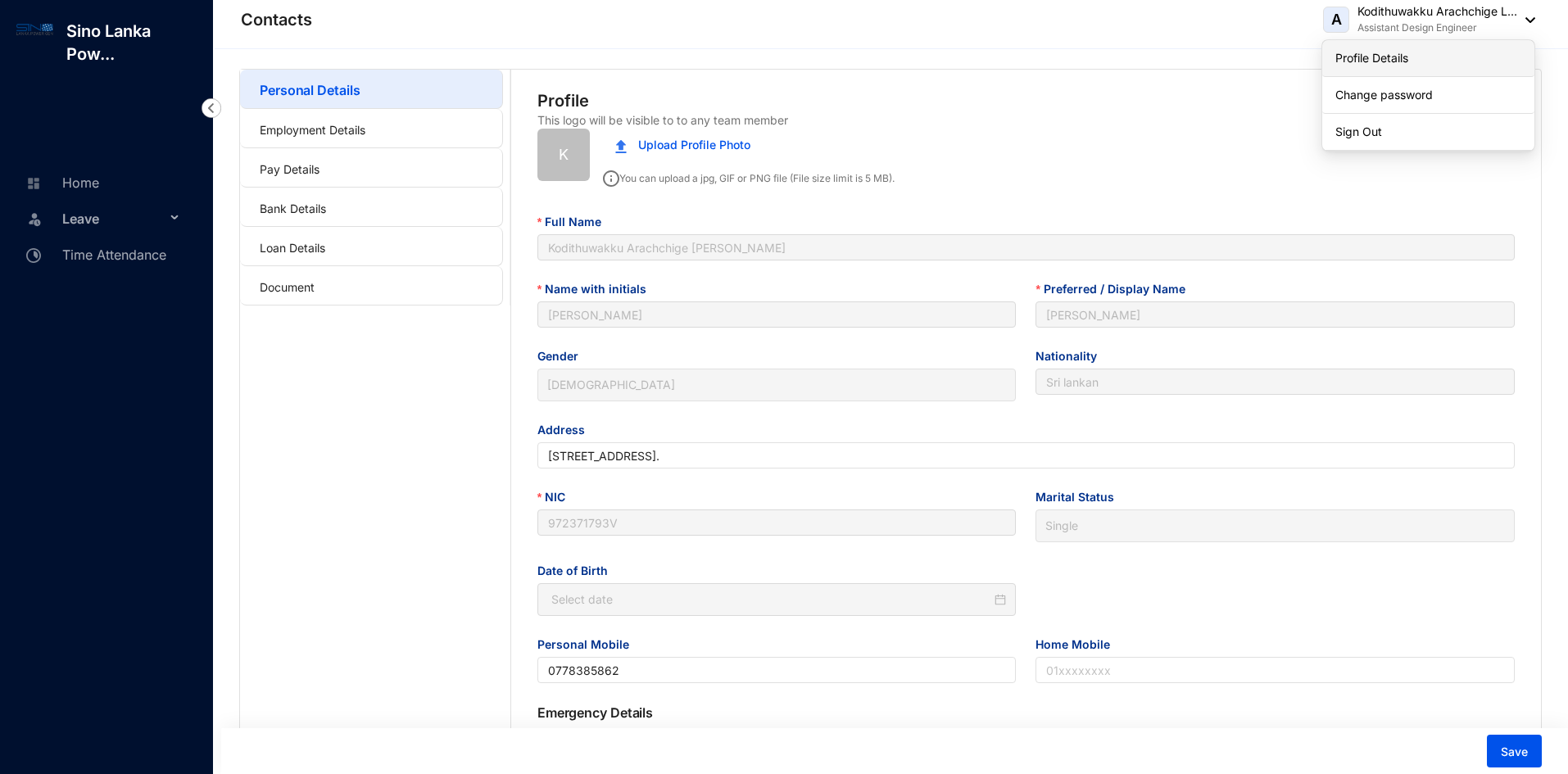
type input "[DATE]"
click at [631, 157] on button "Upload Profile Photo" at bounding box center [683, 145] width 160 height 33
click at [1096, 524] on span "Single" at bounding box center [1275, 526] width 459 height 25
